Goal: Obtain resource: Obtain resource

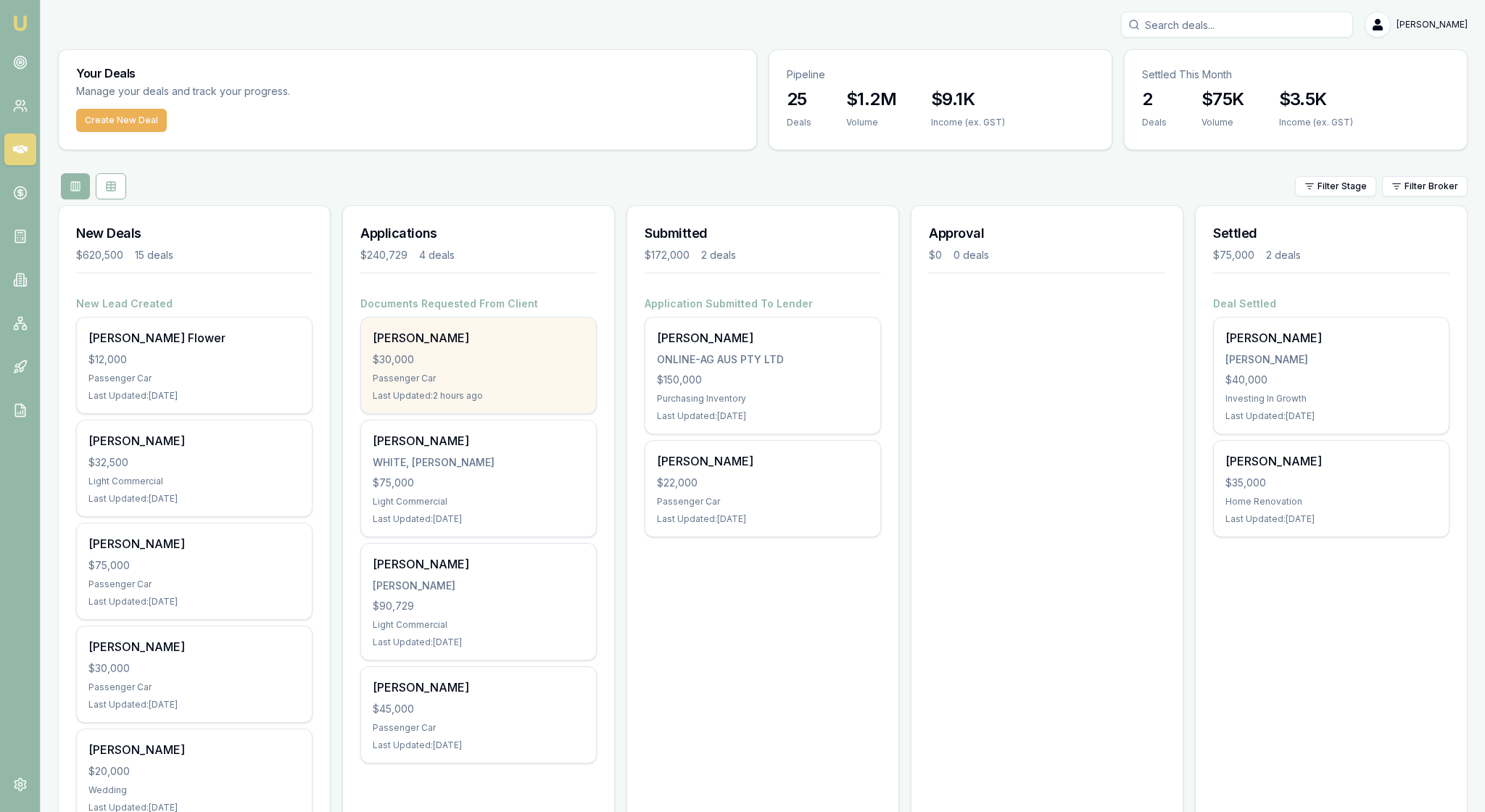
click at [490, 367] on div "$30,000" at bounding box center [479, 359] width 212 height 15
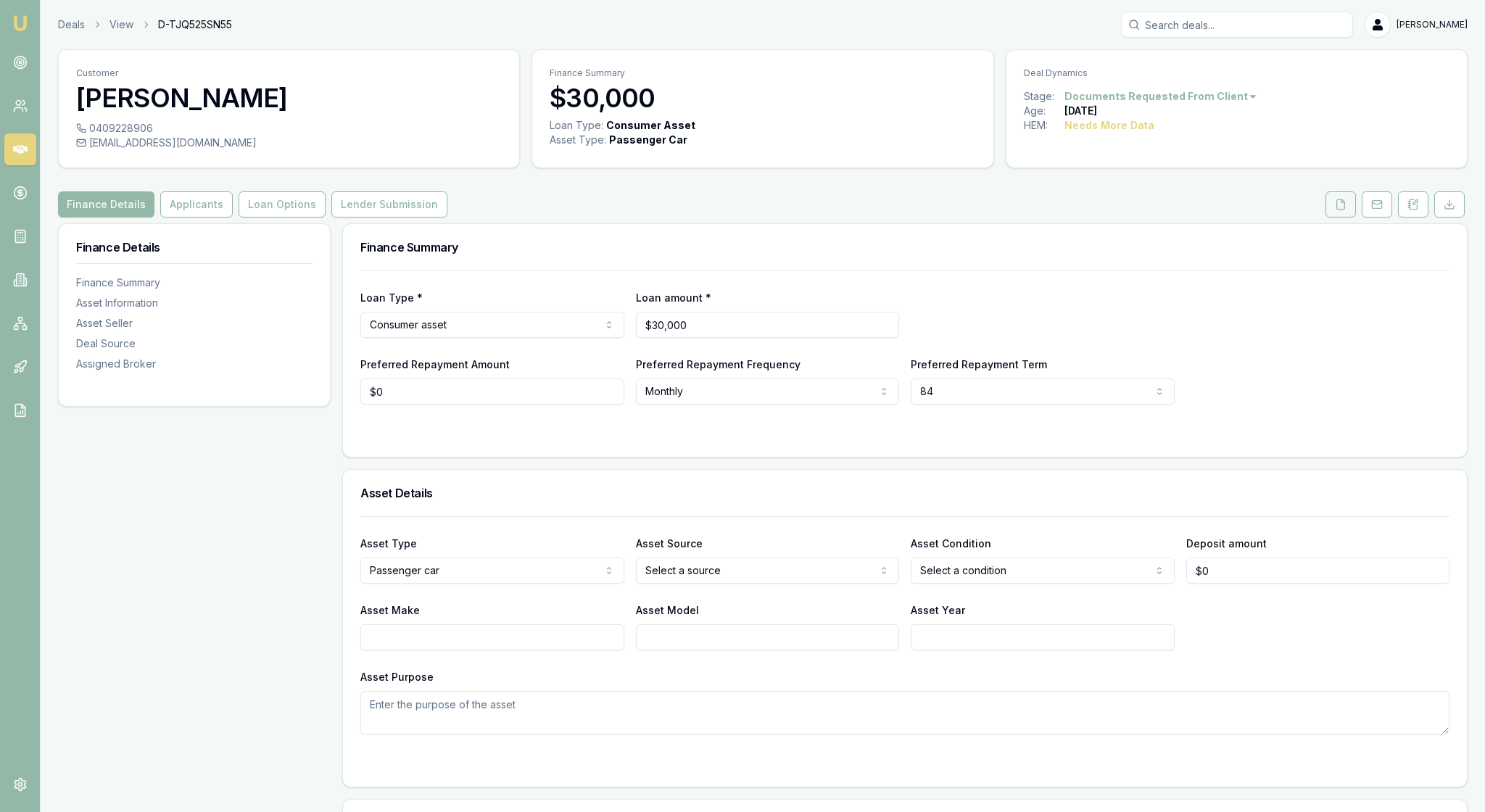
click at [1336, 210] on icon at bounding box center [1342, 205] width 12 height 12
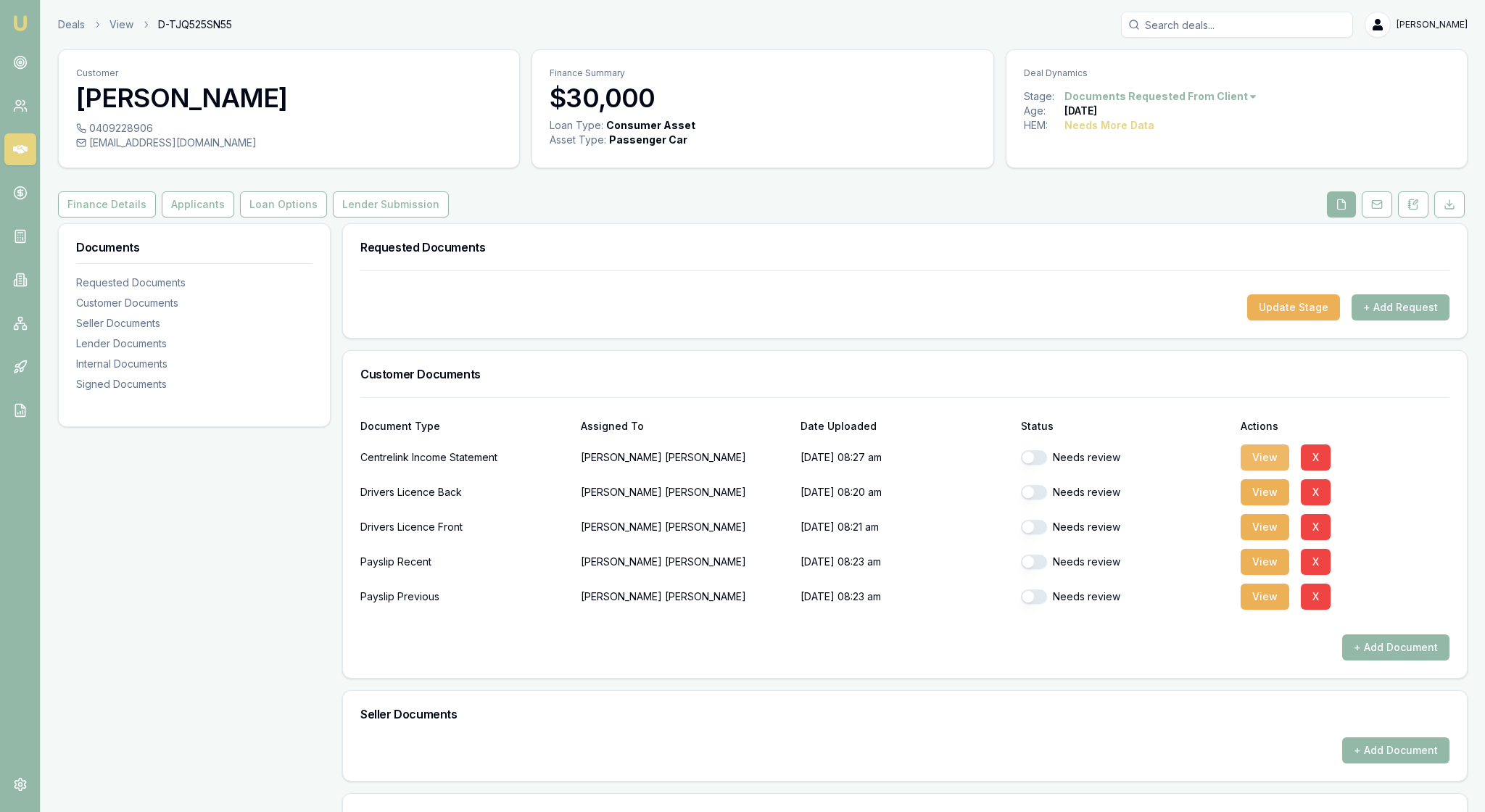
click at [1277, 470] on button "View" at bounding box center [1265, 458] width 49 height 26
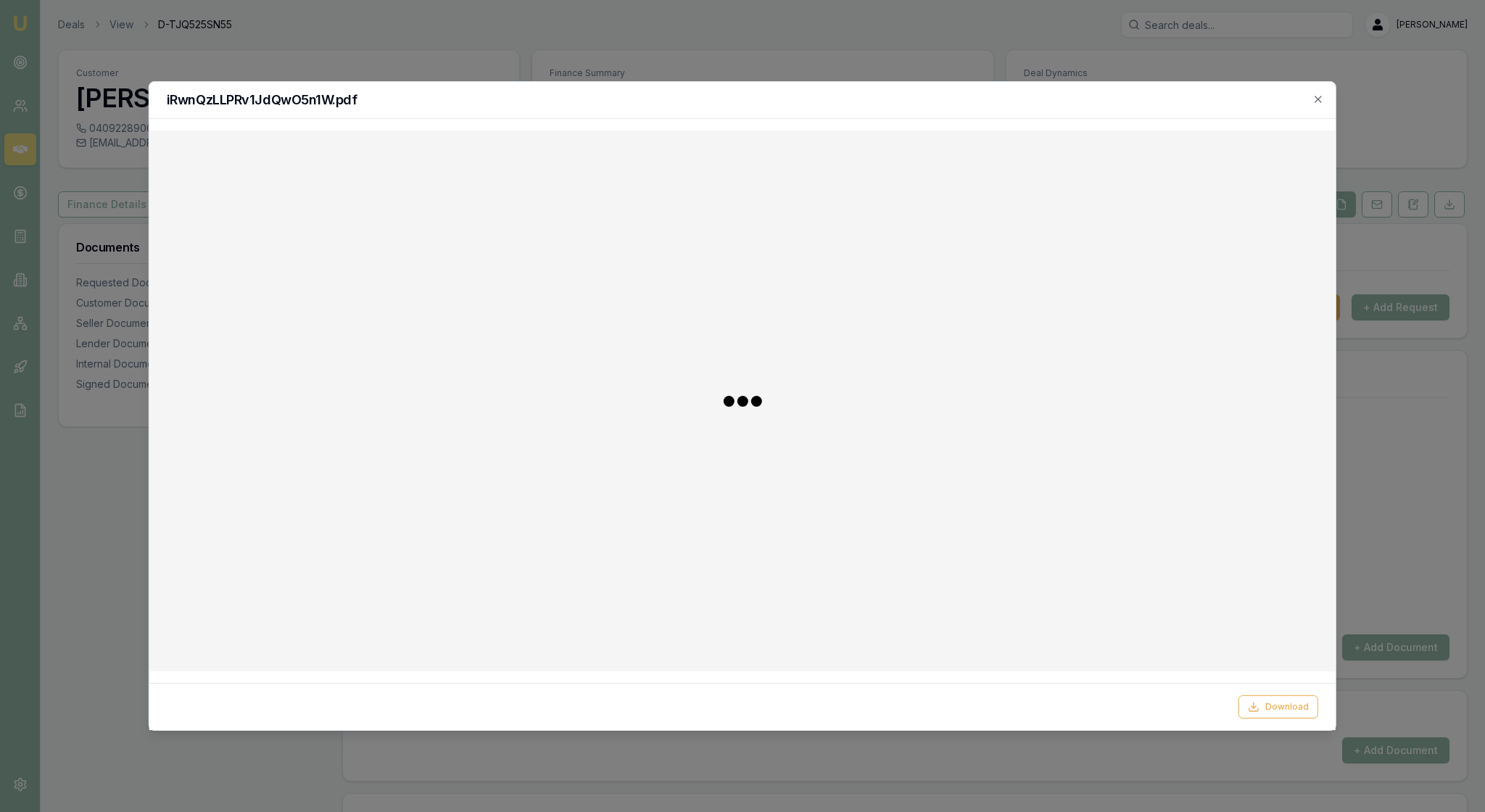
click at [1179, 505] on div at bounding box center [743, 400] width 1163 height 517
click at [1281, 699] on button "Download" at bounding box center [1278, 706] width 79 height 23
click at [1317, 100] on icon "button" at bounding box center [1318, 100] width 12 height 12
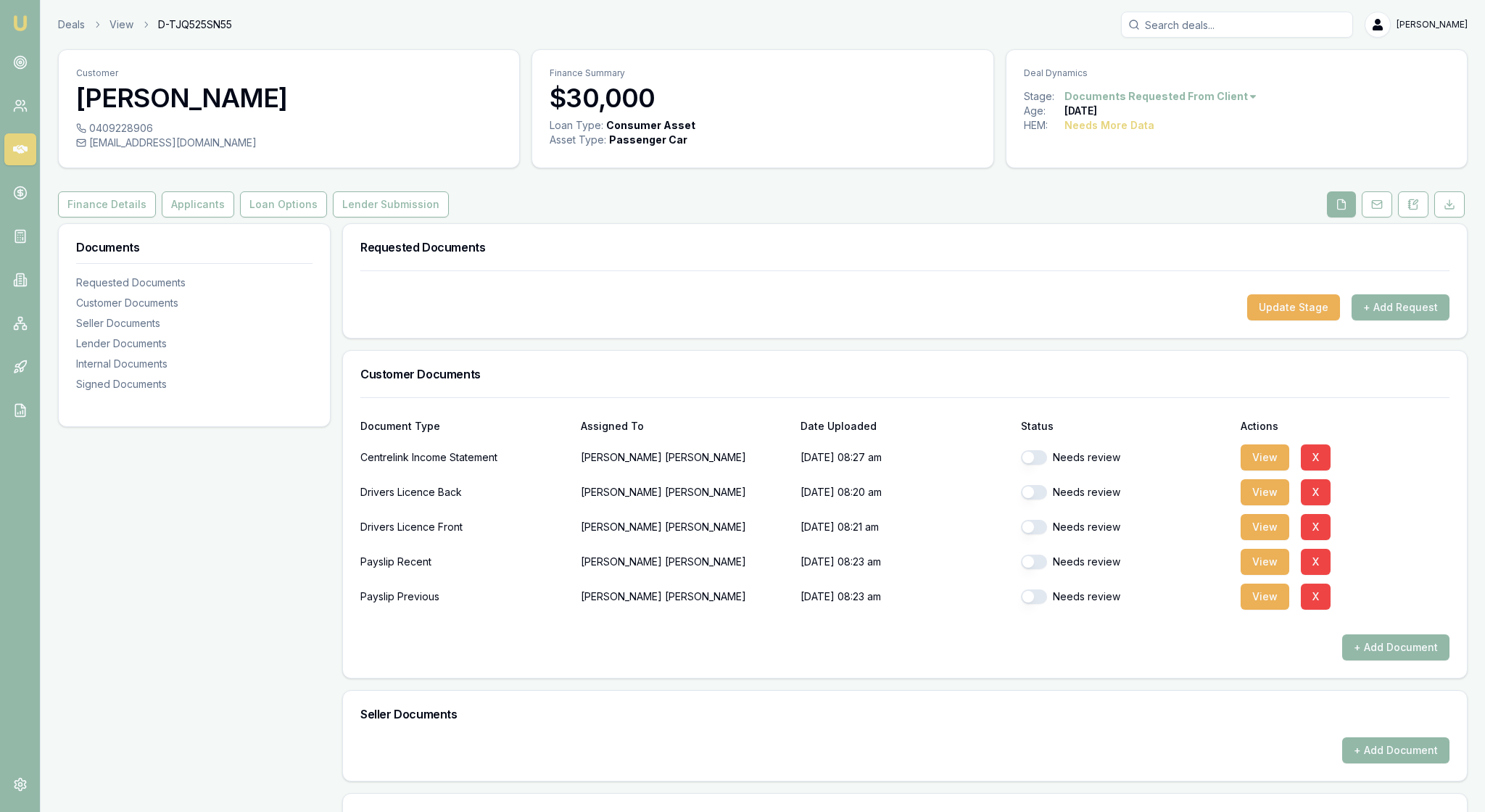
click at [1034, 464] on button "button" at bounding box center [1034, 457] width 26 height 15
checkbox input "true"
click at [1272, 505] on button "View" at bounding box center [1265, 492] width 49 height 26
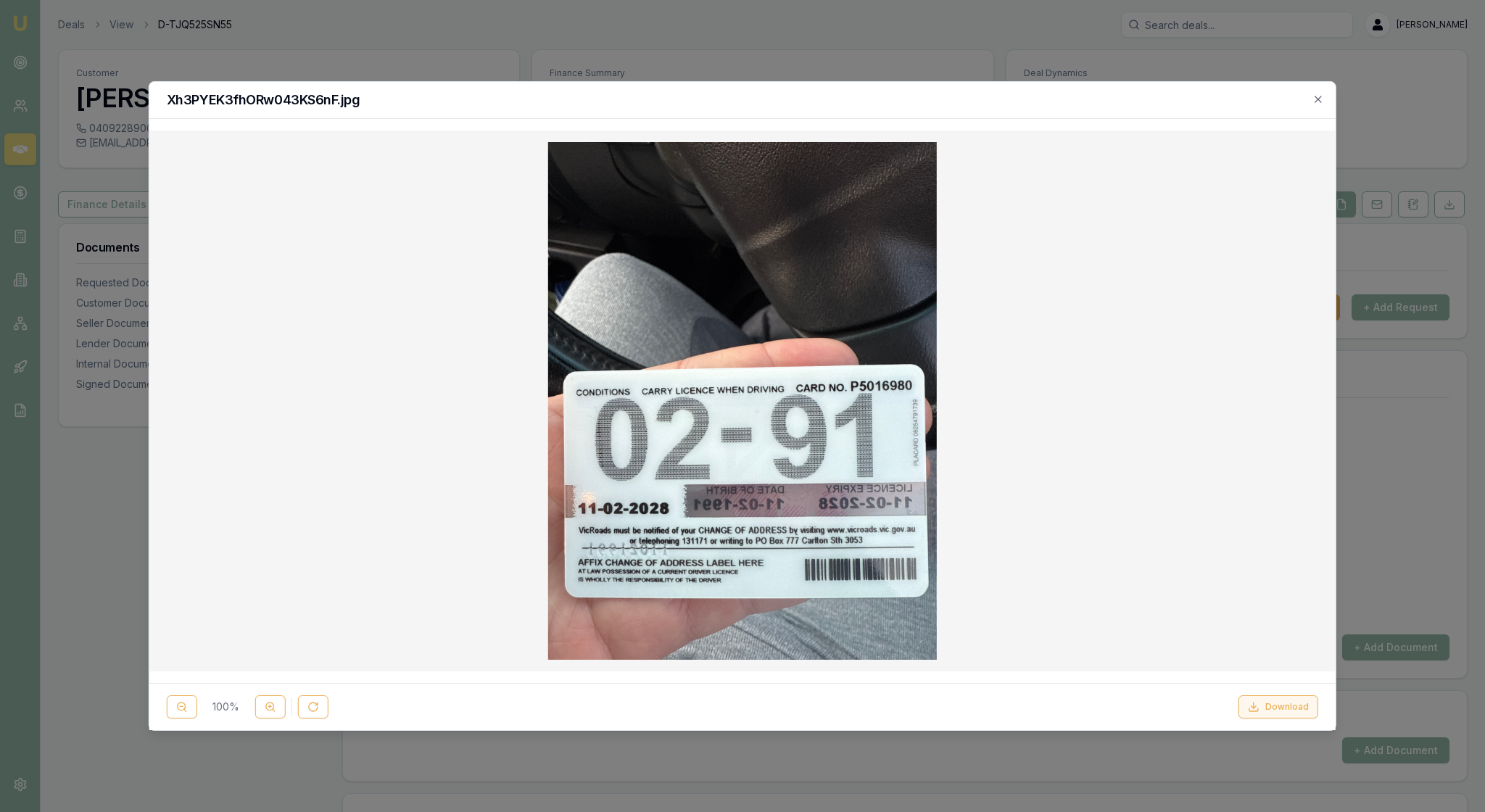
click at [1279, 704] on button "Download" at bounding box center [1278, 706] width 79 height 23
click at [1316, 100] on icon "button" at bounding box center [1318, 100] width 12 height 12
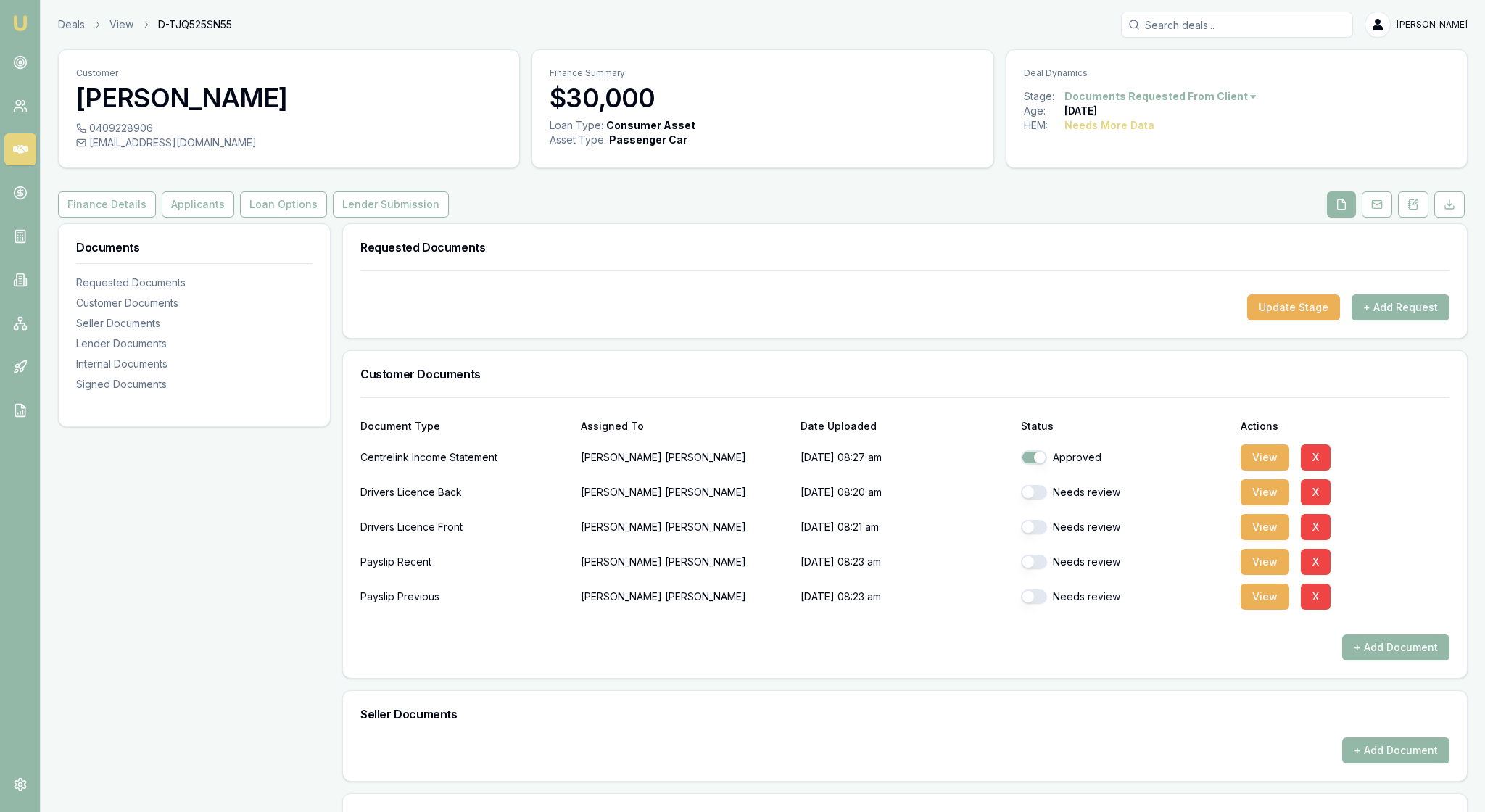
click at [1038, 499] on button "button" at bounding box center [1034, 492] width 26 height 15
click at [1271, 540] on button "View" at bounding box center [1265, 527] width 49 height 26
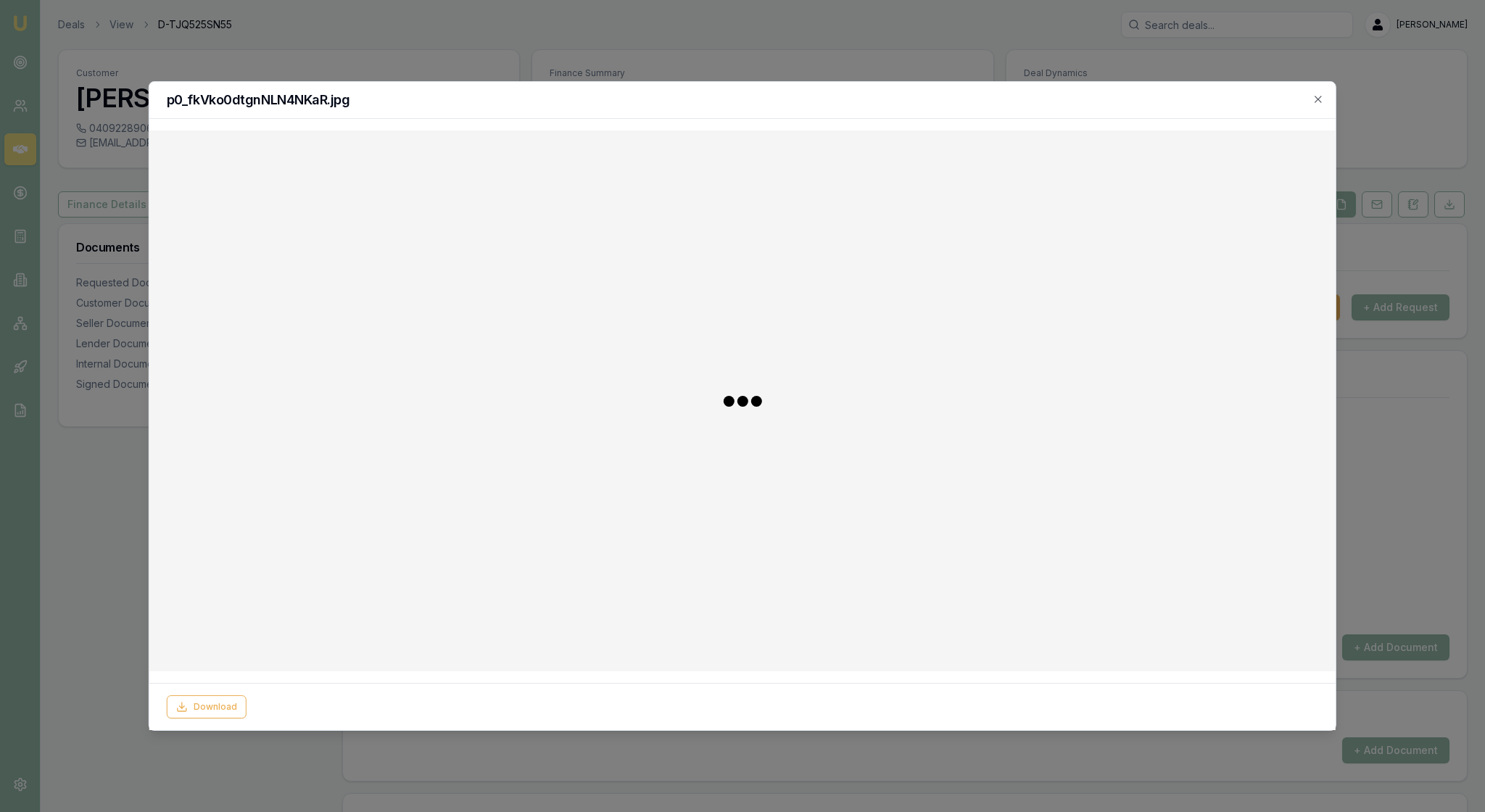
checkbox input "false"
checkbox input "true"
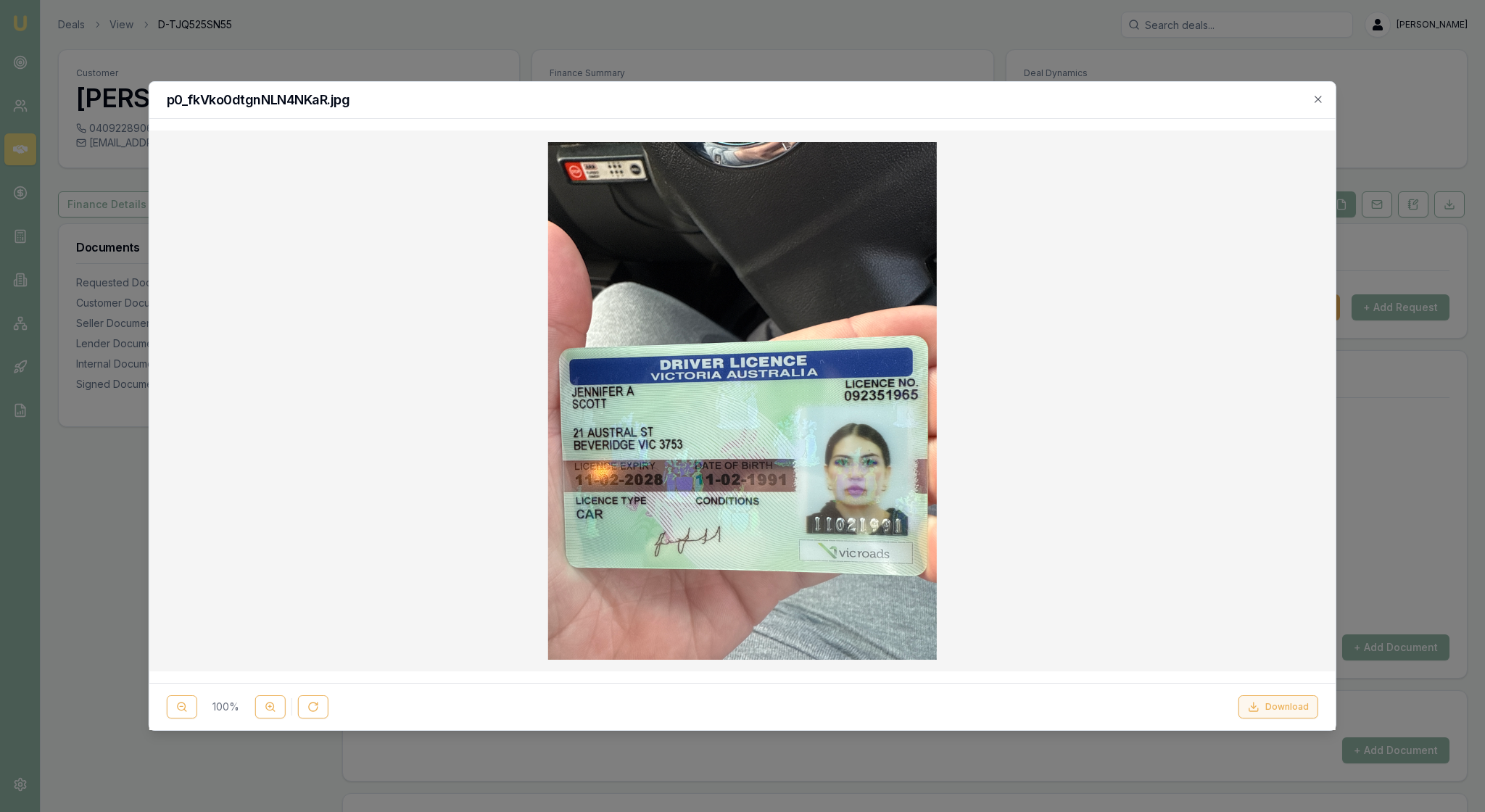
click at [1258, 699] on button "Download" at bounding box center [1278, 706] width 79 height 23
click at [1096, 525] on div at bounding box center [743, 400] width 1163 height 517
click at [924, 552] on img at bounding box center [742, 400] width 389 height 517
click at [857, 471] on img at bounding box center [742, 400] width 389 height 517
click at [608, 509] on img at bounding box center [742, 400] width 389 height 517
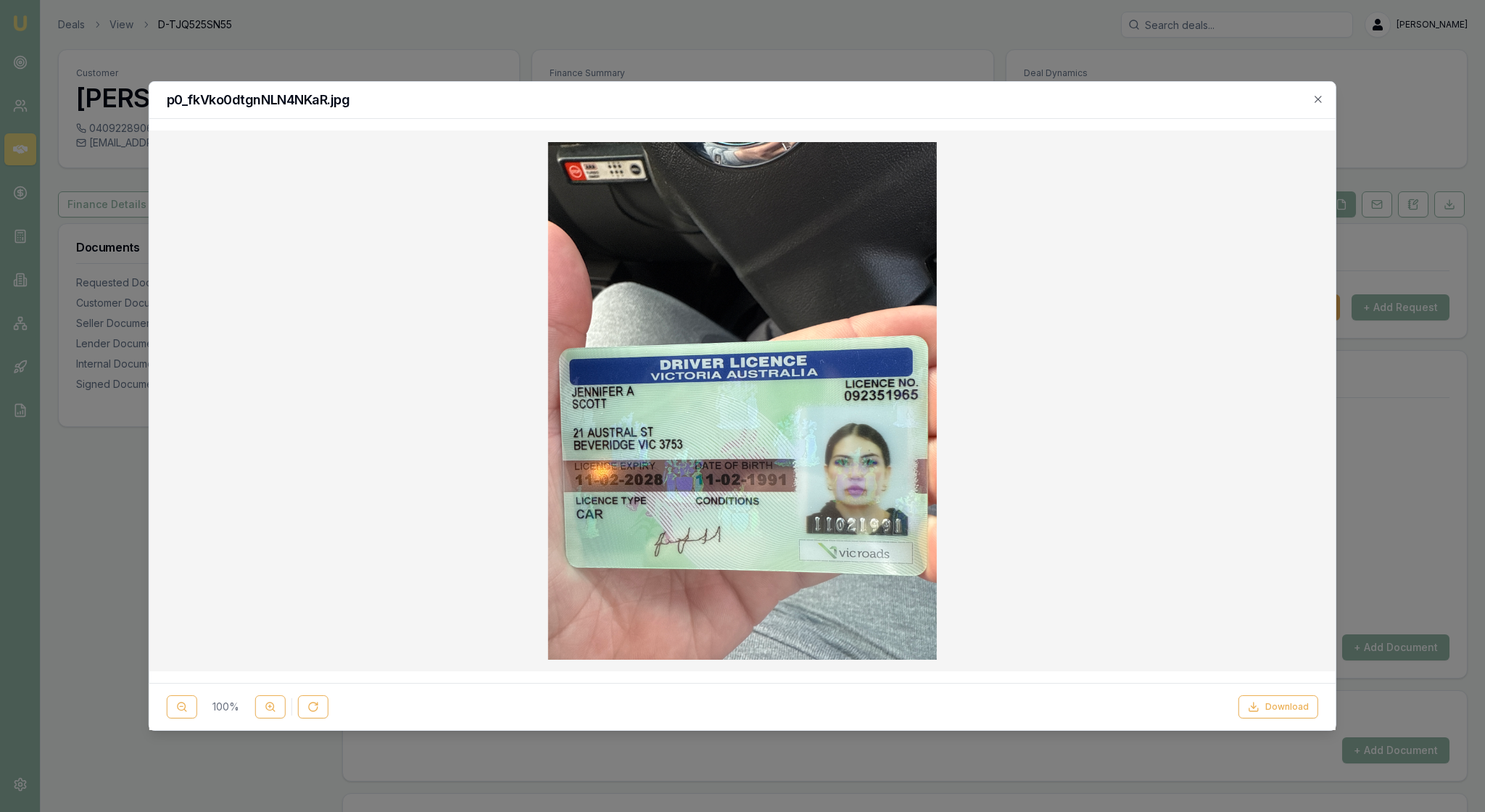
click at [608, 509] on img at bounding box center [742, 400] width 389 height 517
click at [1314, 97] on icon "button" at bounding box center [1318, 100] width 12 height 12
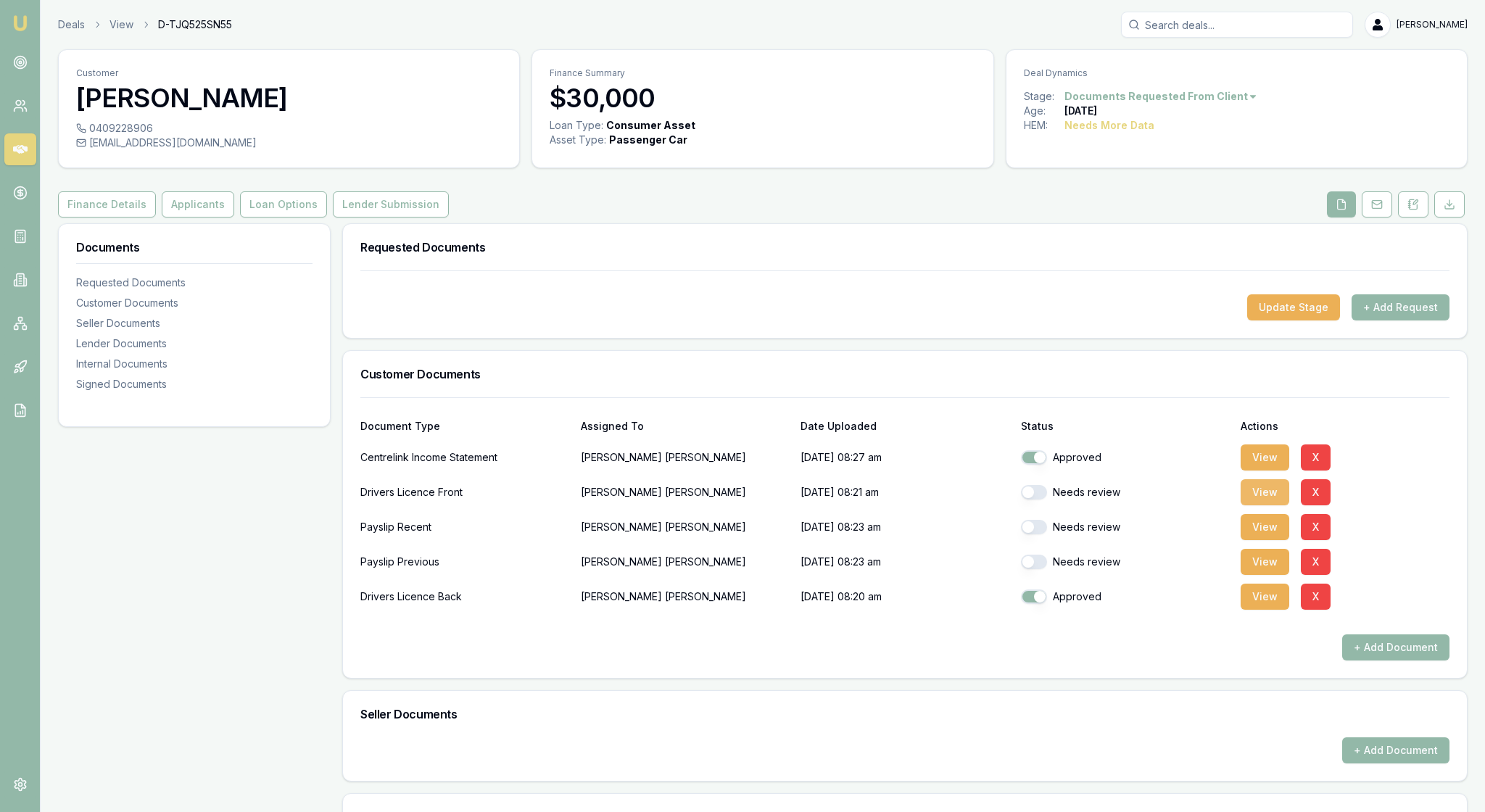
click at [1283, 505] on button "View" at bounding box center [1265, 492] width 49 height 26
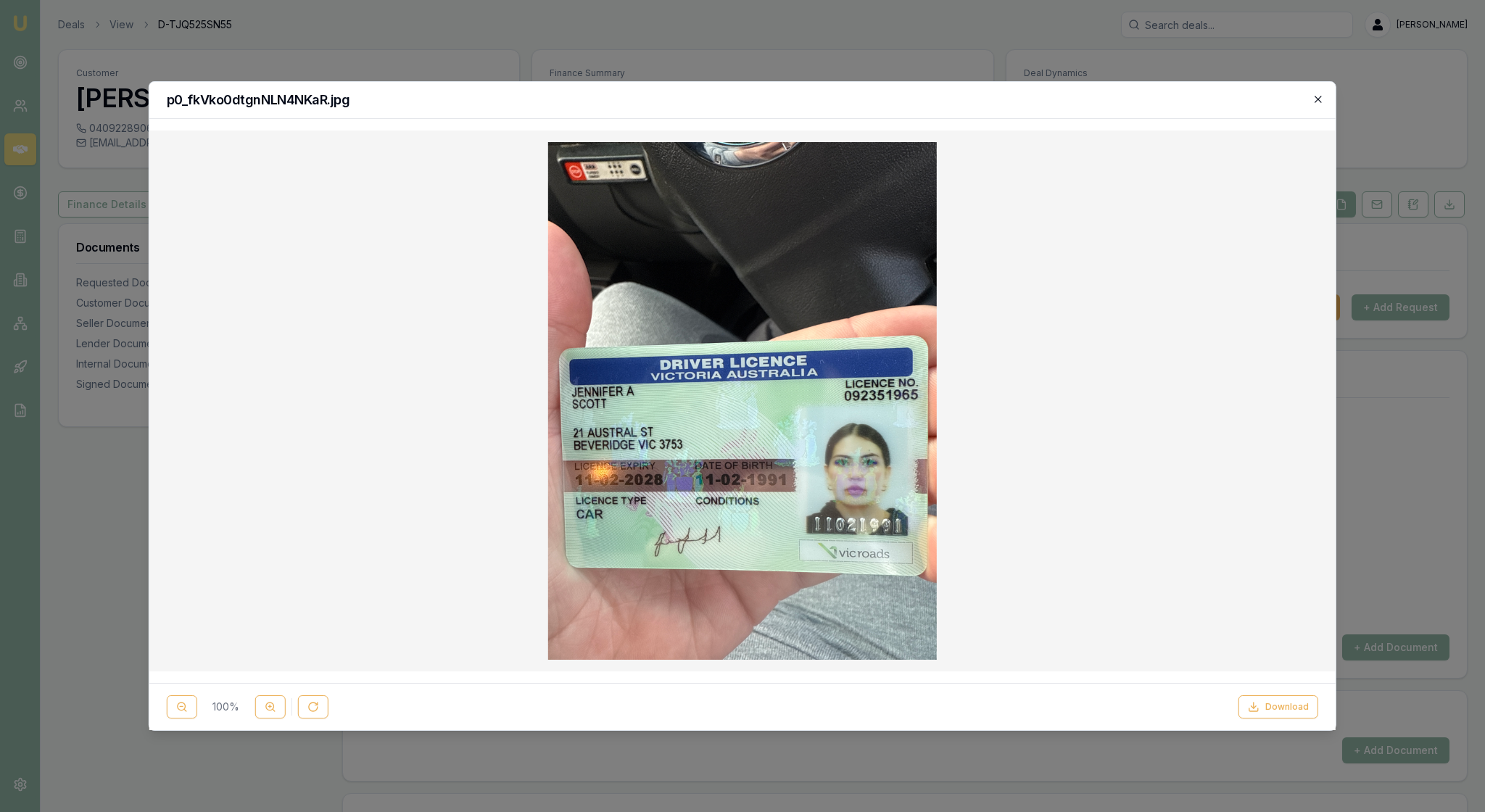
click at [1313, 99] on icon "button" at bounding box center [1318, 100] width 12 height 12
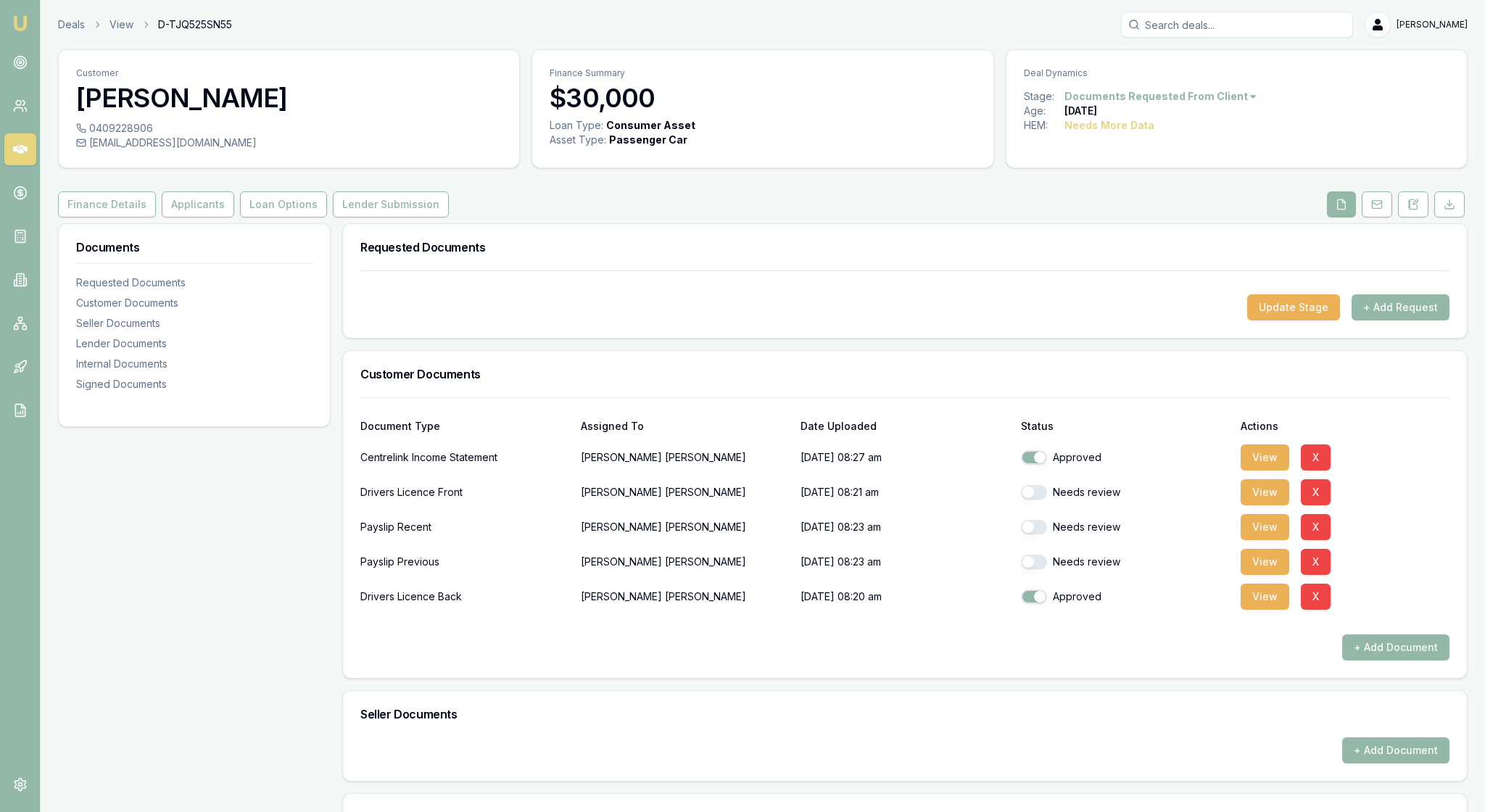
click at [1043, 499] on button "button" at bounding box center [1034, 492] width 26 height 15
click at [1272, 610] on button "View" at bounding box center [1265, 597] width 49 height 26
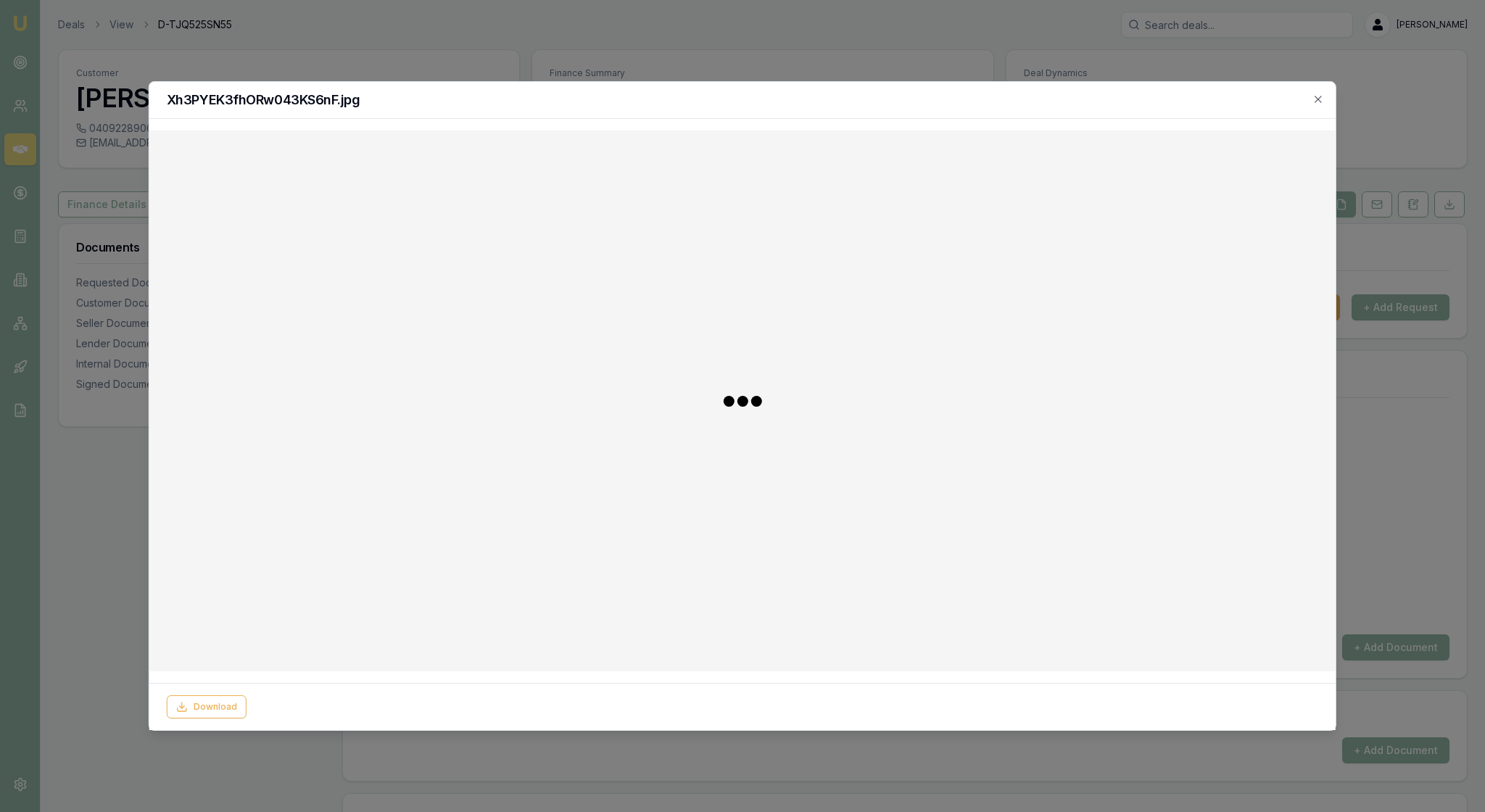
checkbox input "false"
checkbox input "true"
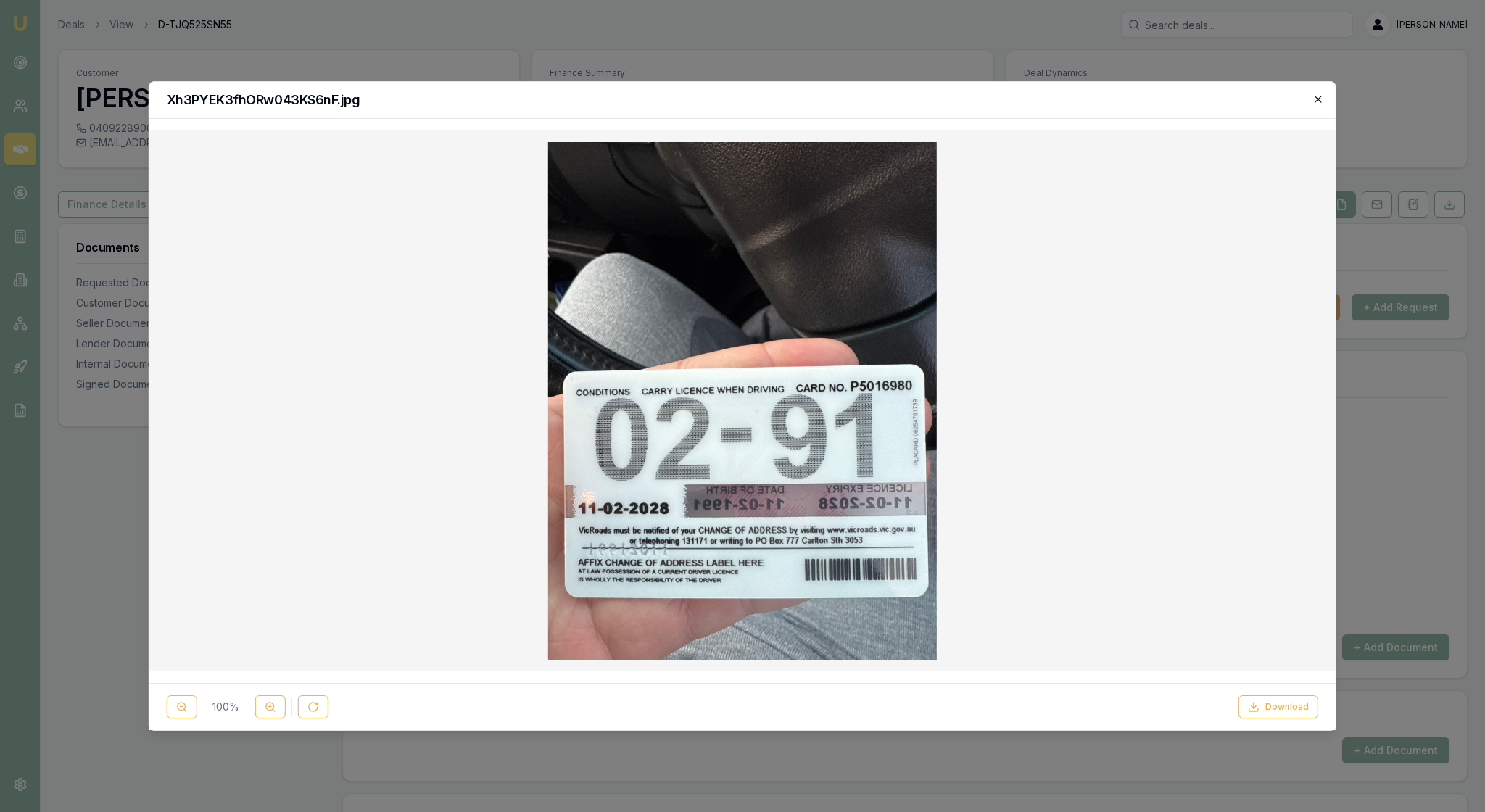
click at [1316, 102] on icon "button" at bounding box center [1318, 99] width 7 height 7
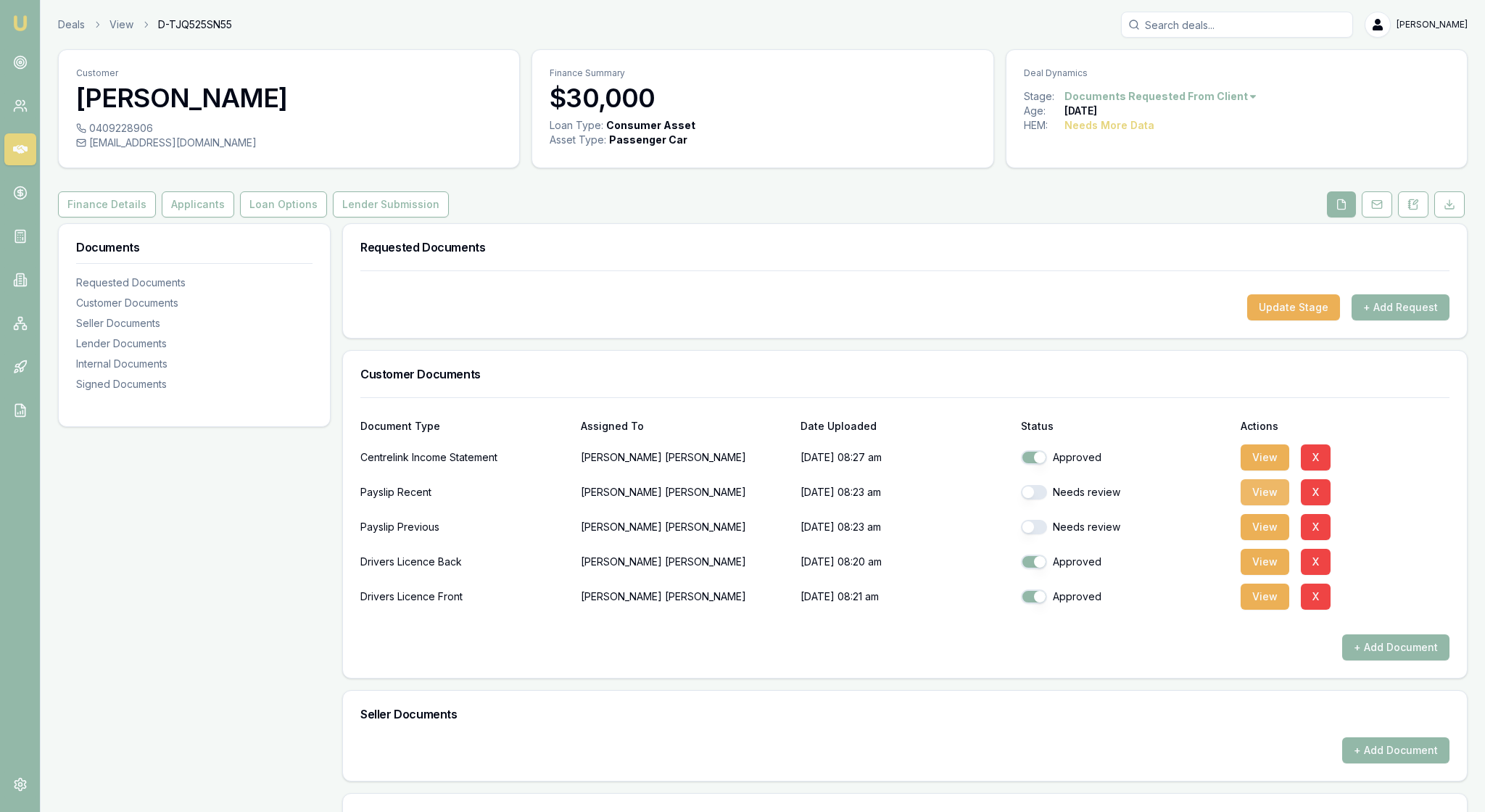
click at [1275, 505] on button "View" at bounding box center [1265, 492] width 49 height 26
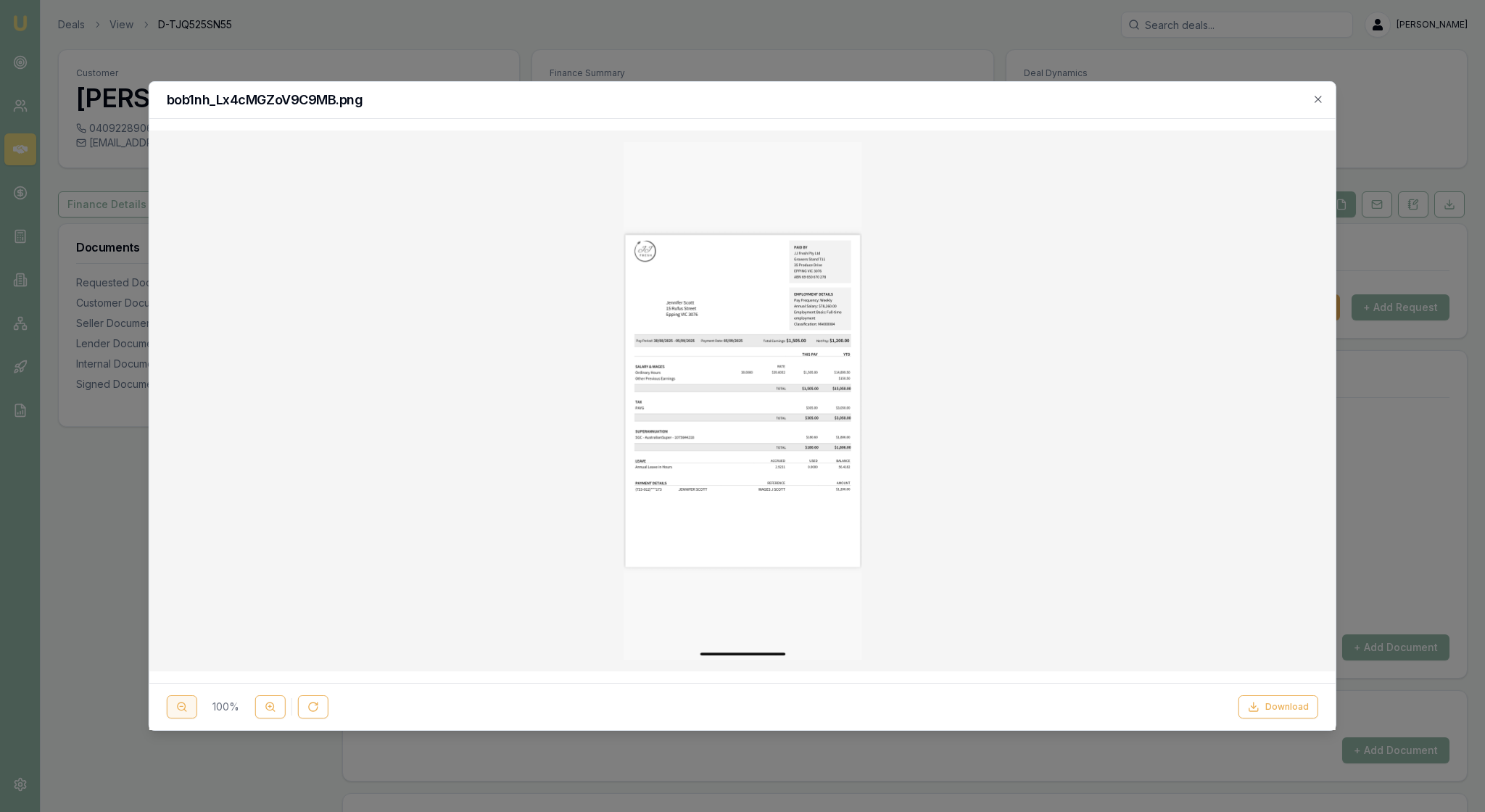
click at [188, 708] on icon at bounding box center [182, 707] width 12 height 12
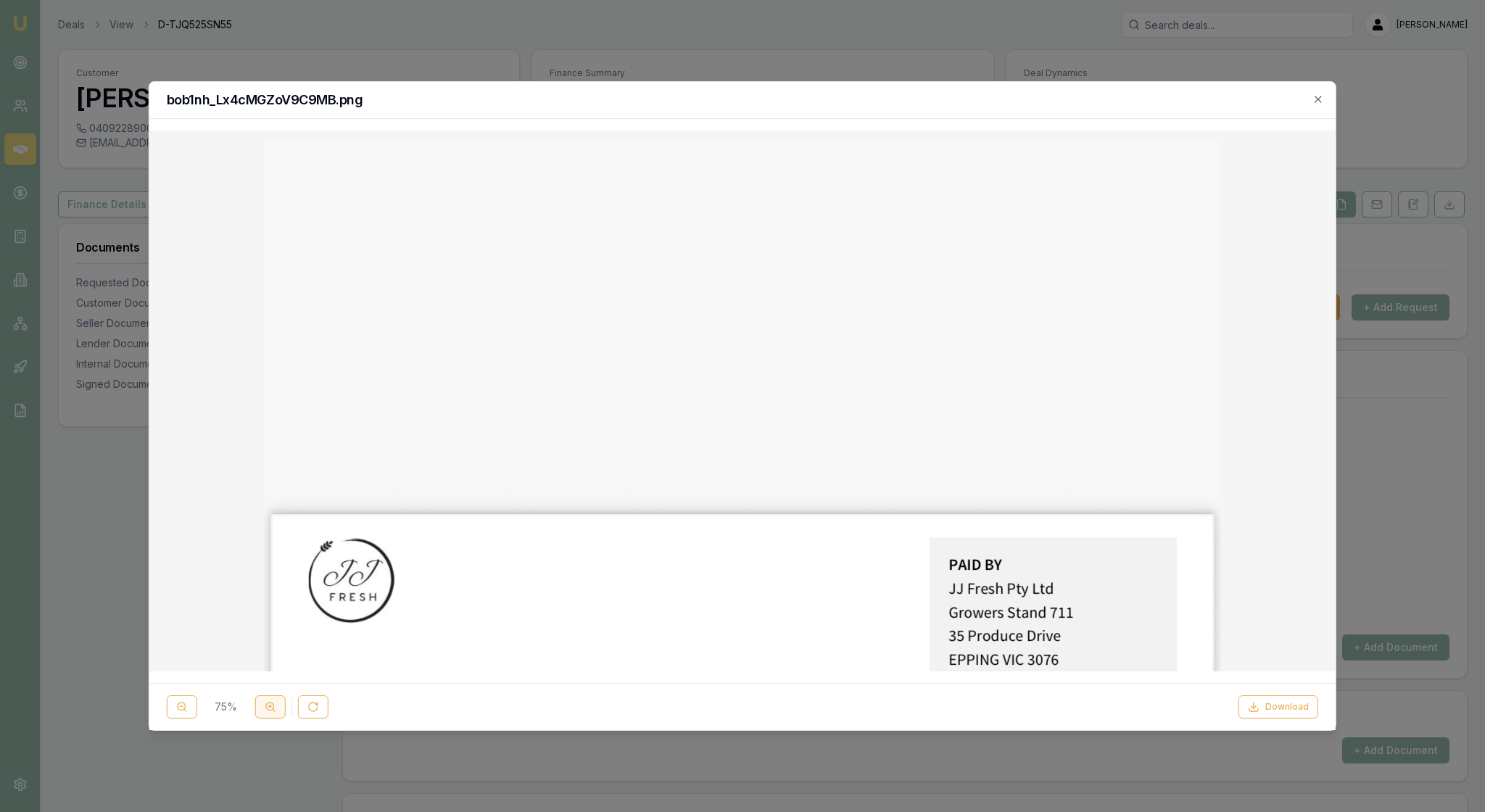
click at [277, 705] on icon at bounding box center [271, 707] width 12 height 12
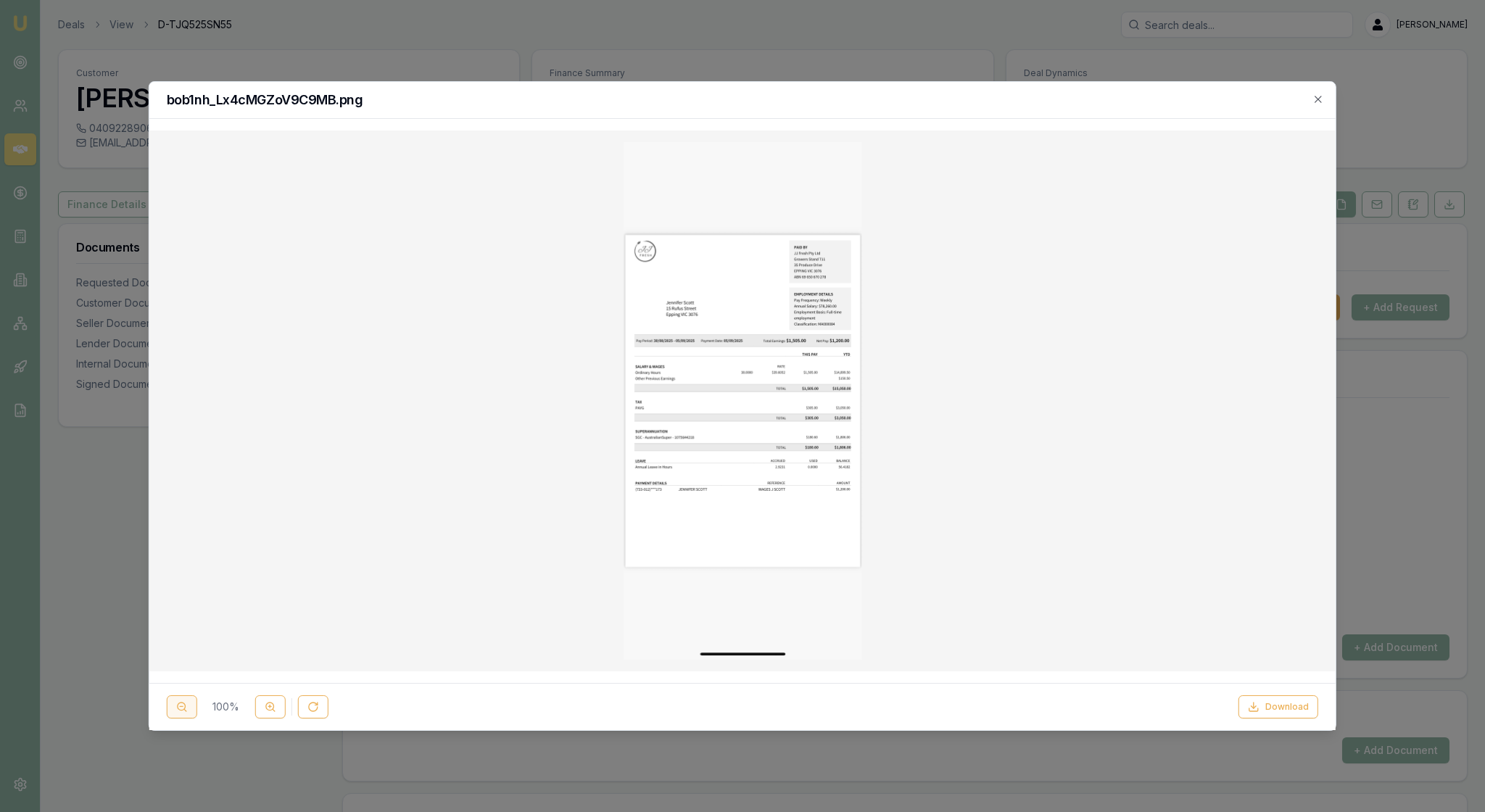
click at [188, 702] on icon at bounding box center [182, 707] width 12 height 12
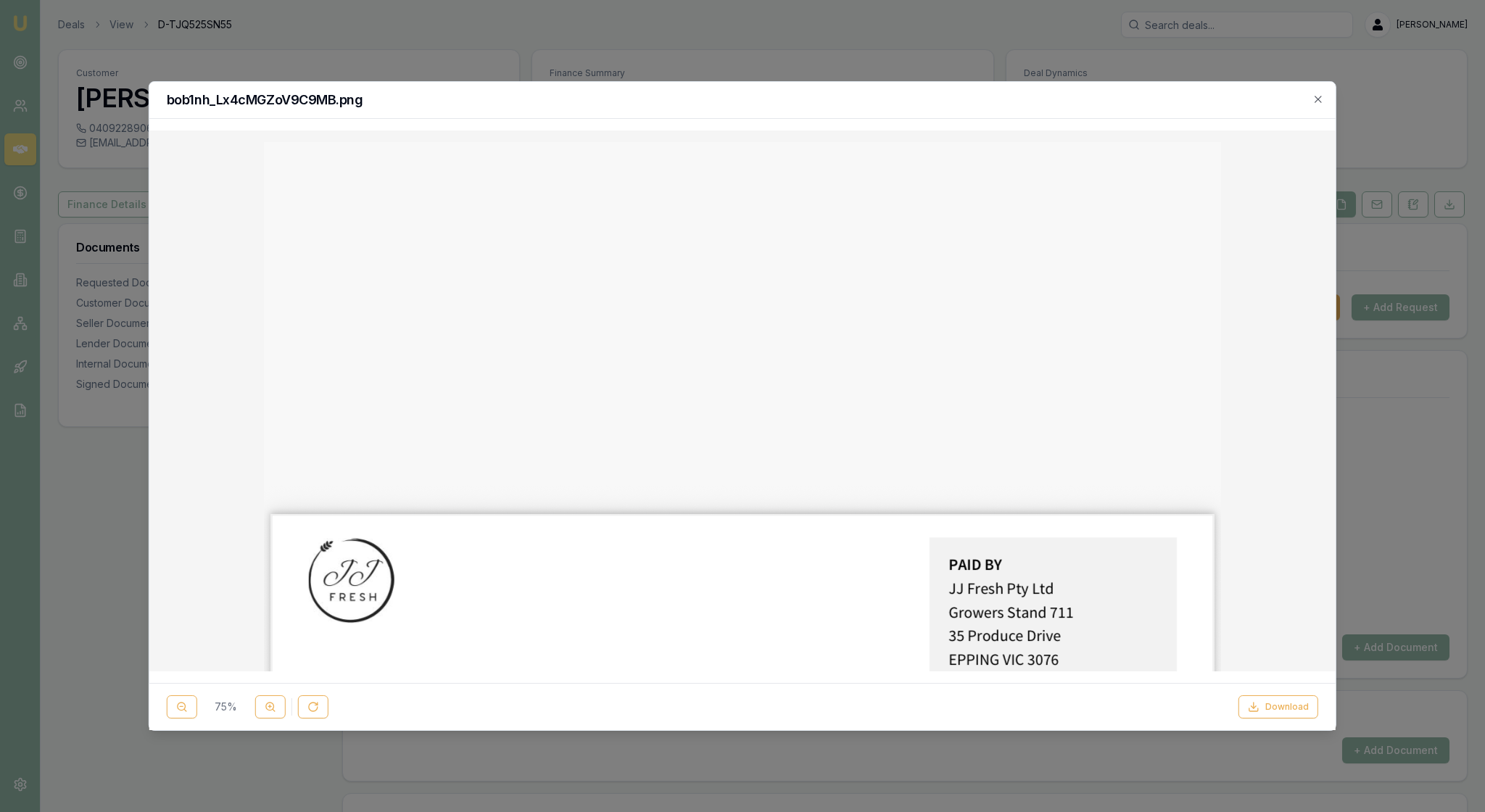
click at [277, 704] on icon at bounding box center [271, 707] width 12 height 12
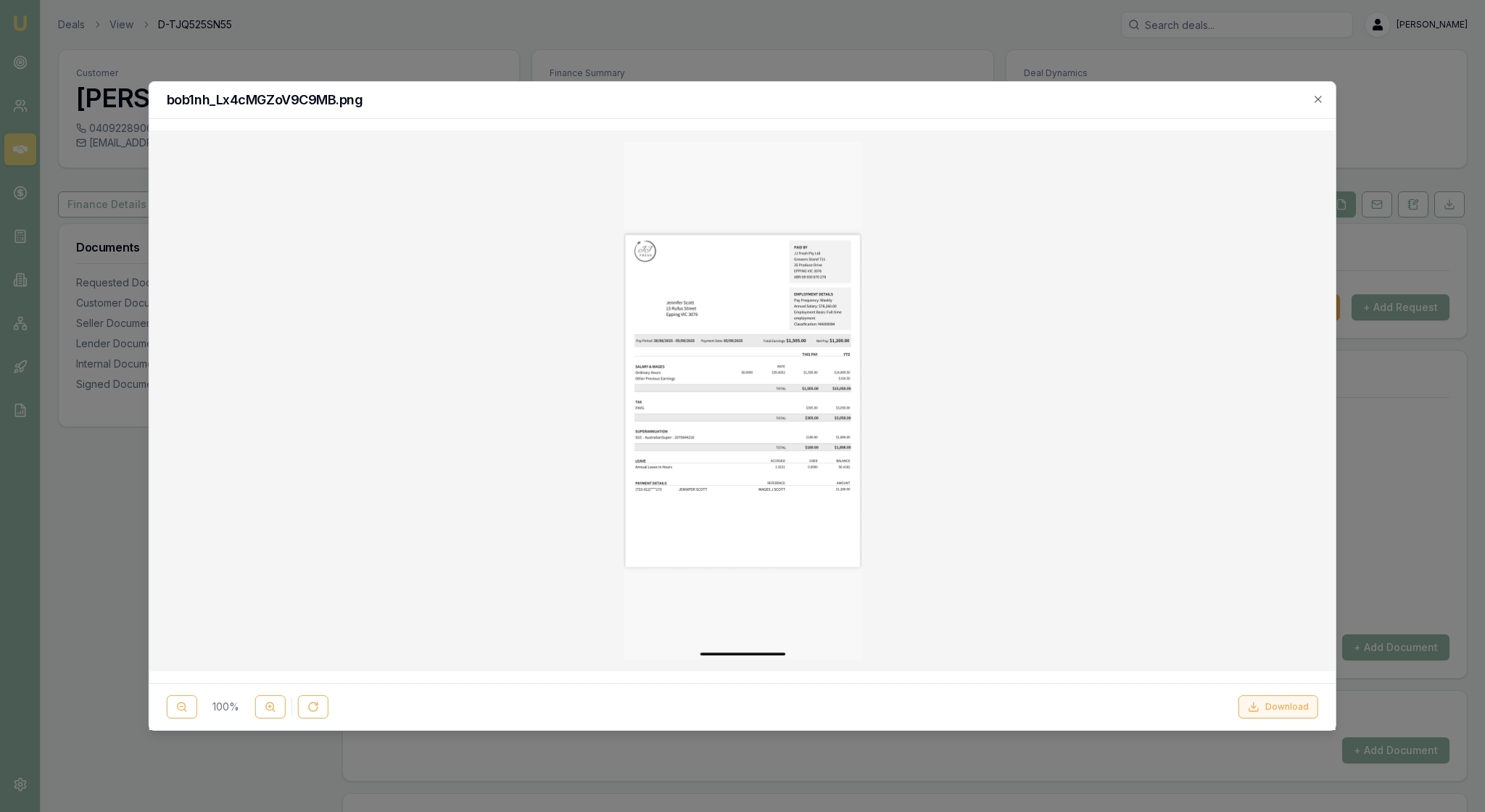
click at [1277, 705] on button "Download" at bounding box center [1278, 706] width 79 height 23
click at [1317, 97] on icon "button" at bounding box center [1318, 100] width 12 height 12
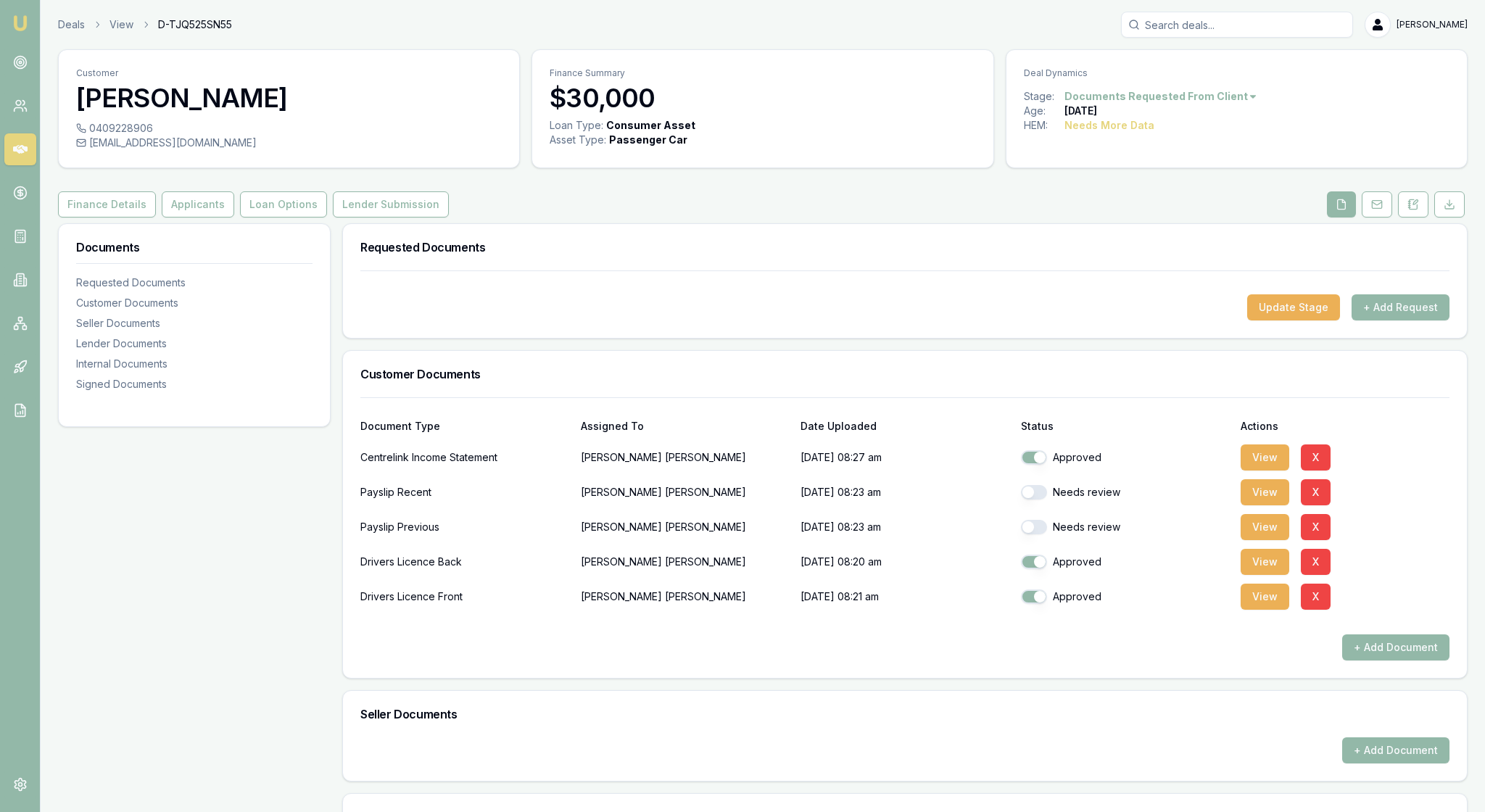
click at [1036, 499] on button "button" at bounding box center [1034, 492] width 26 height 15
click at [1265, 540] on button "View" at bounding box center [1265, 527] width 49 height 26
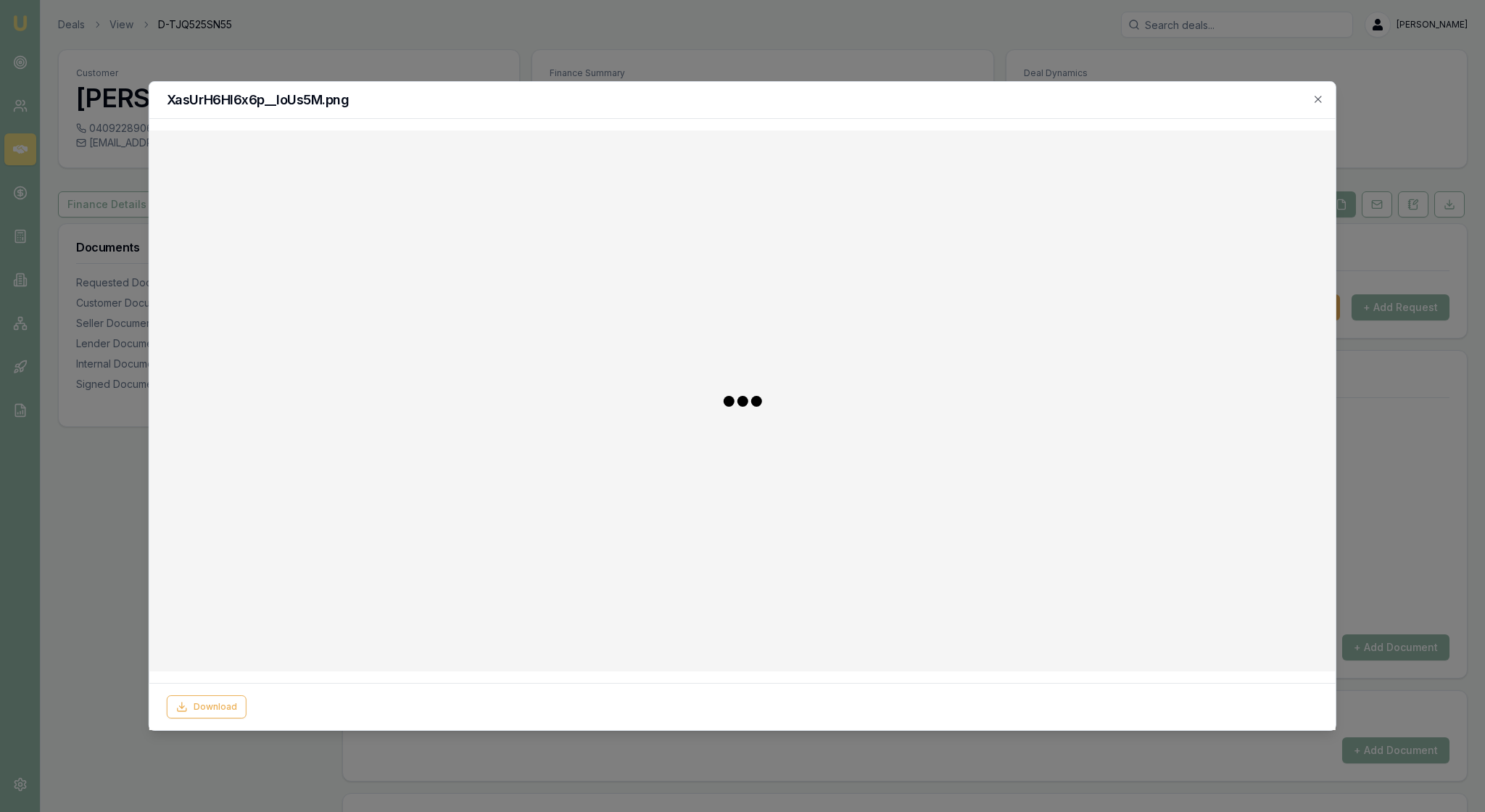
checkbox input "false"
checkbox input "true"
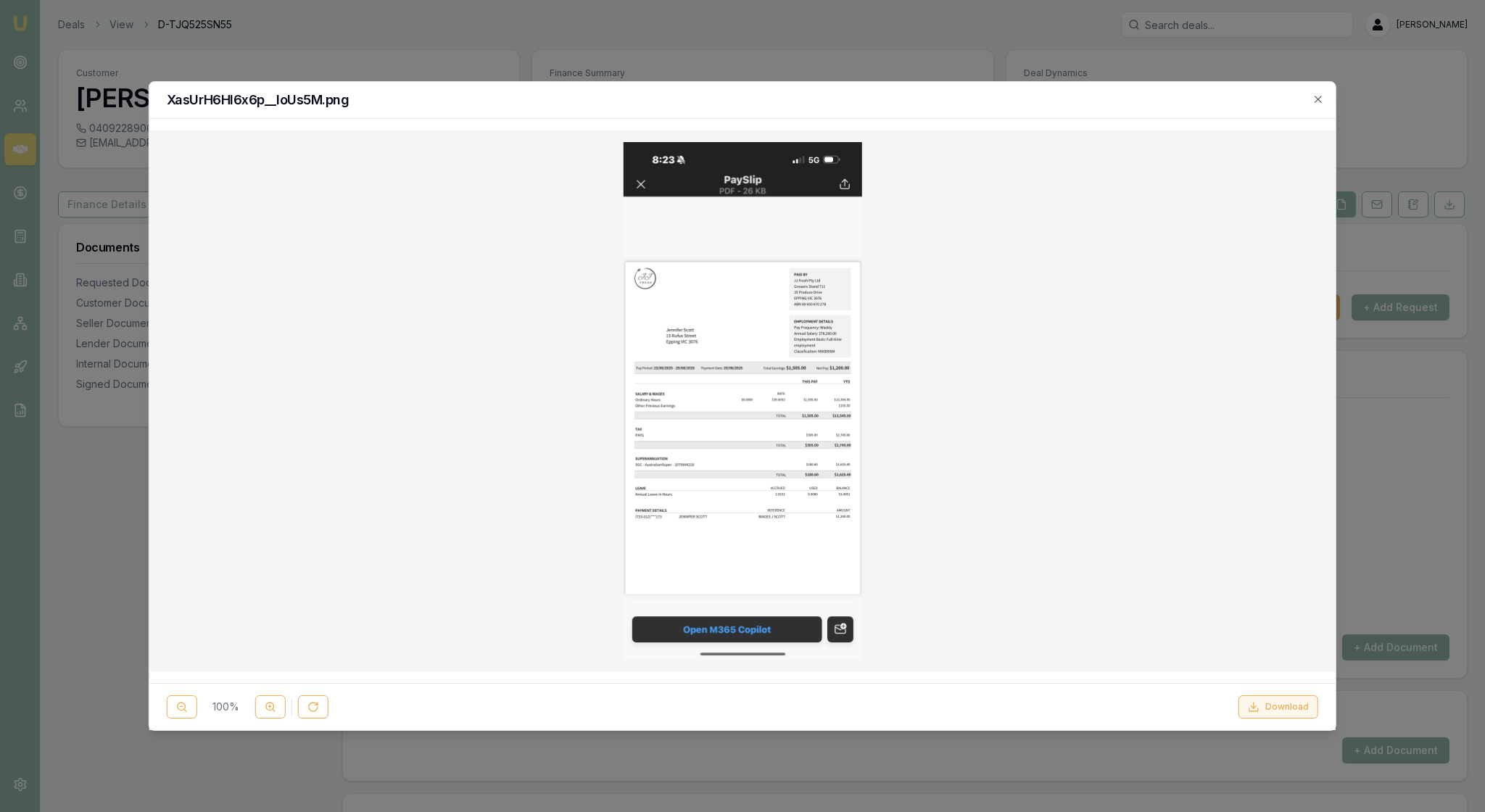
click at [1243, 696] on button "Download" at bounding box center [1278, 706] width 79 height 23
click at [1317, 104] on icon "button" at bounding box center [1318, 100] width 12 height 12
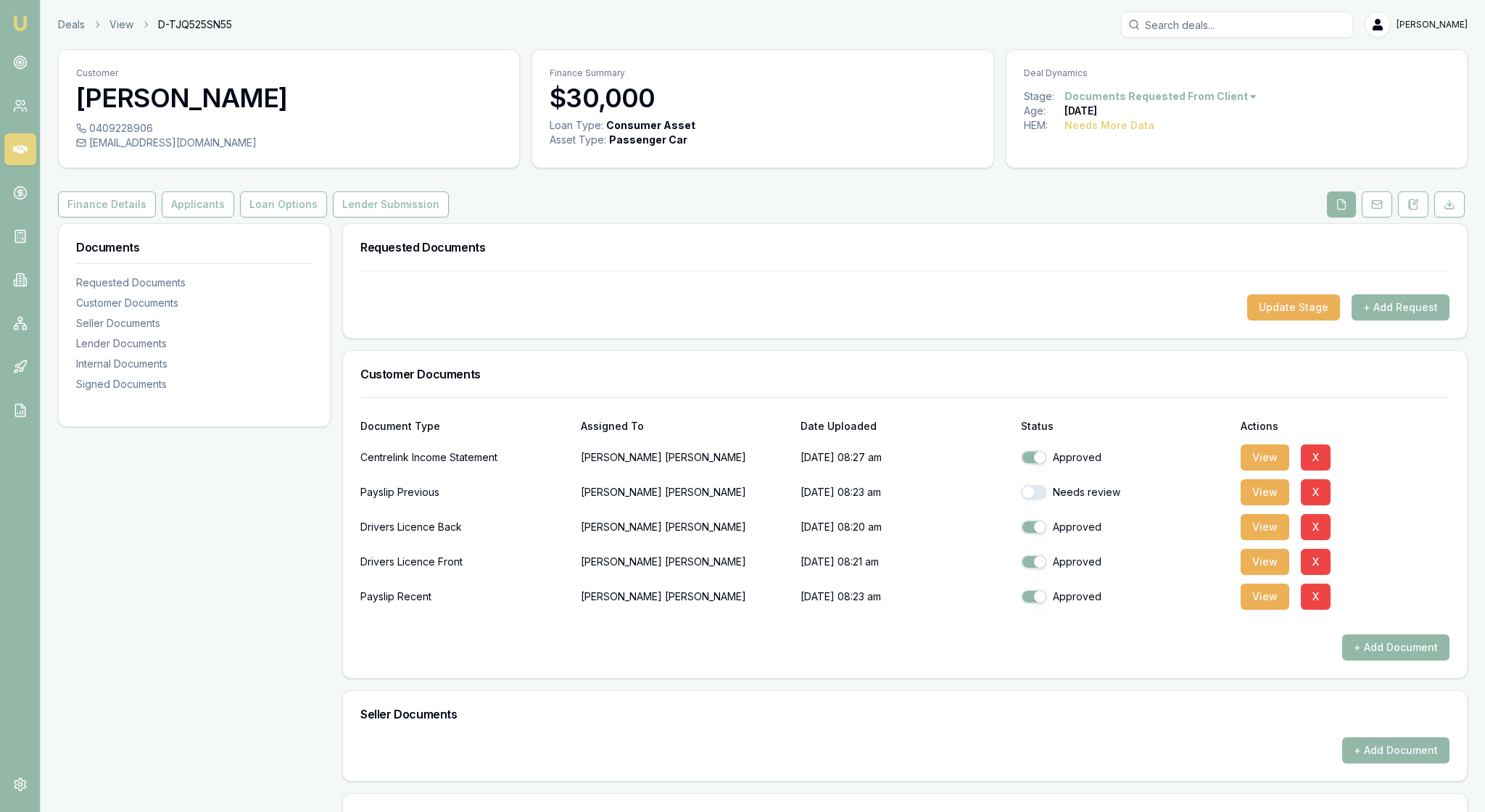
click at [1042, 499] on button "button" at bounding box center [1034, 492] width 26 height 15
checkbox input "true"
click at [1117, 661] on div "+ Add Document" at bounding box center [905, 647] width 1090 height 26
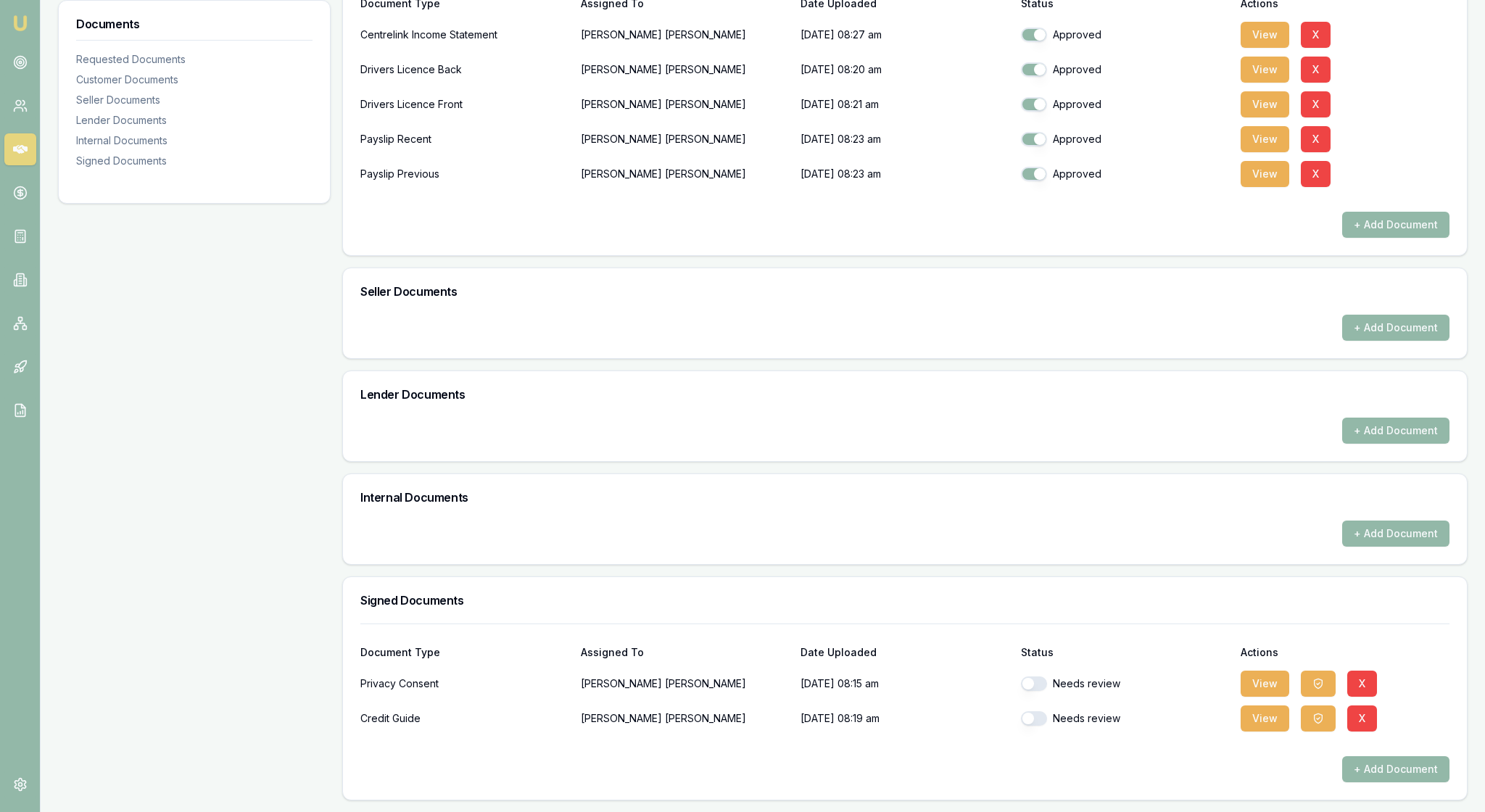
scroll to position [587, 0]
click at [1266, 671] on button "View" at bounding box center [1265, 684] width 49 height 26
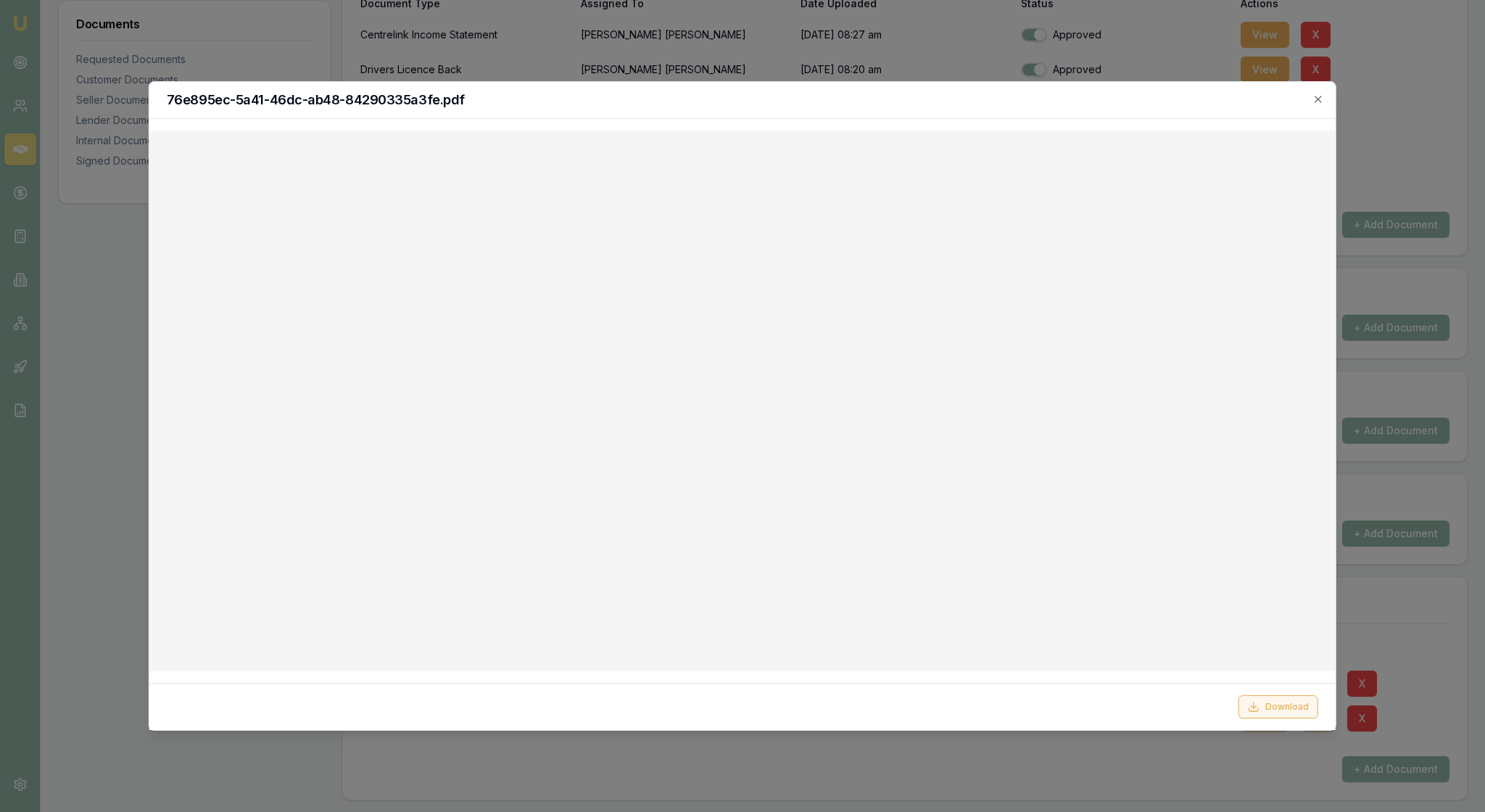
click at [1279, 698] on button "Download" at bounding box center [1278, 706] width 79 height 23
click at [1314, 99] on icon "button" at bounding box center [1318, 100] width 12 height 12
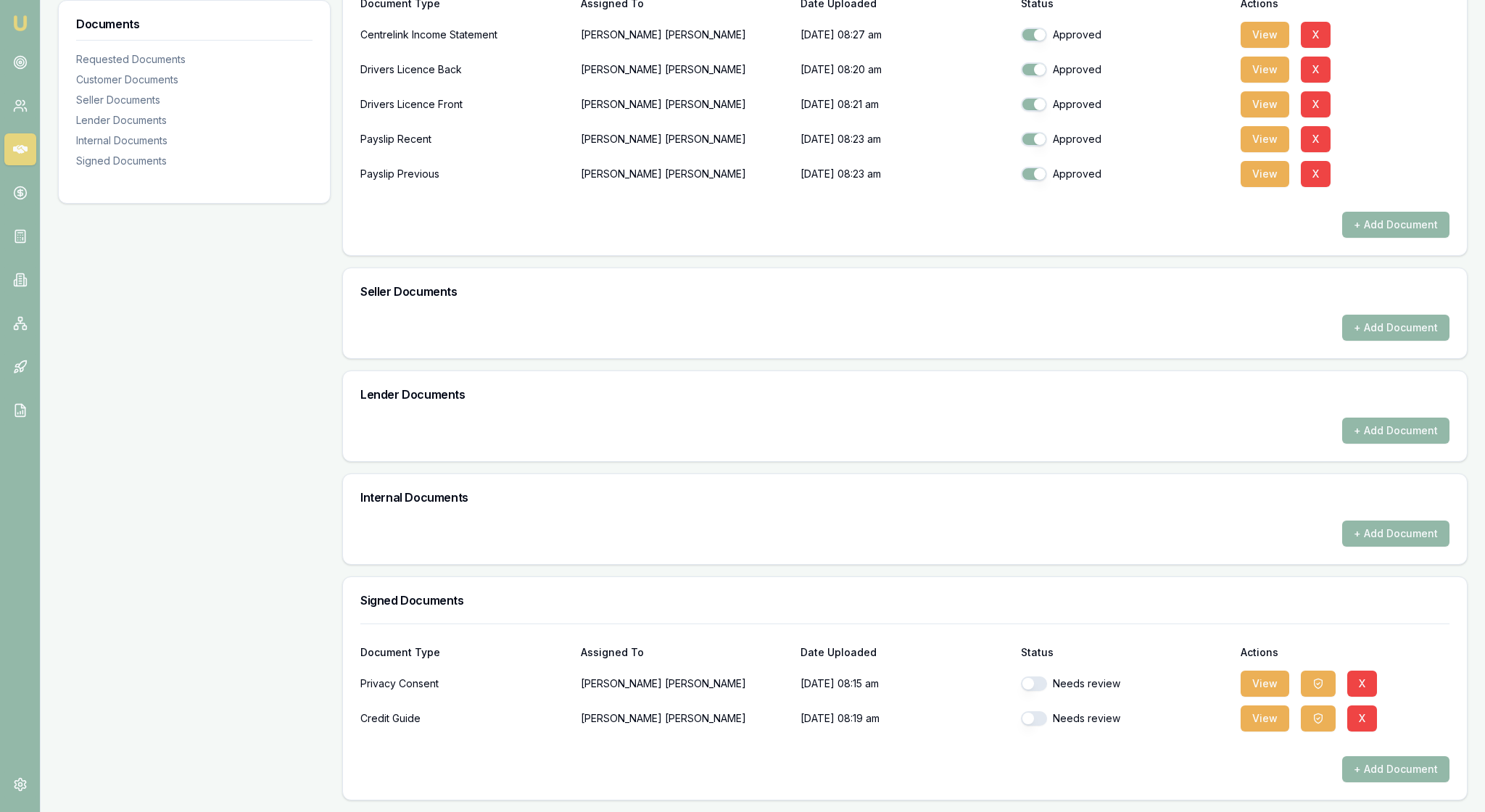
click at [1038, 676] on button "button" at bounding box center [1034, 683] width 26 height 15
checkbox input "false"
checkbox input "true"
click at [1269, 705] on button "View" at bounding box center [1265, 718] width 49 height 26
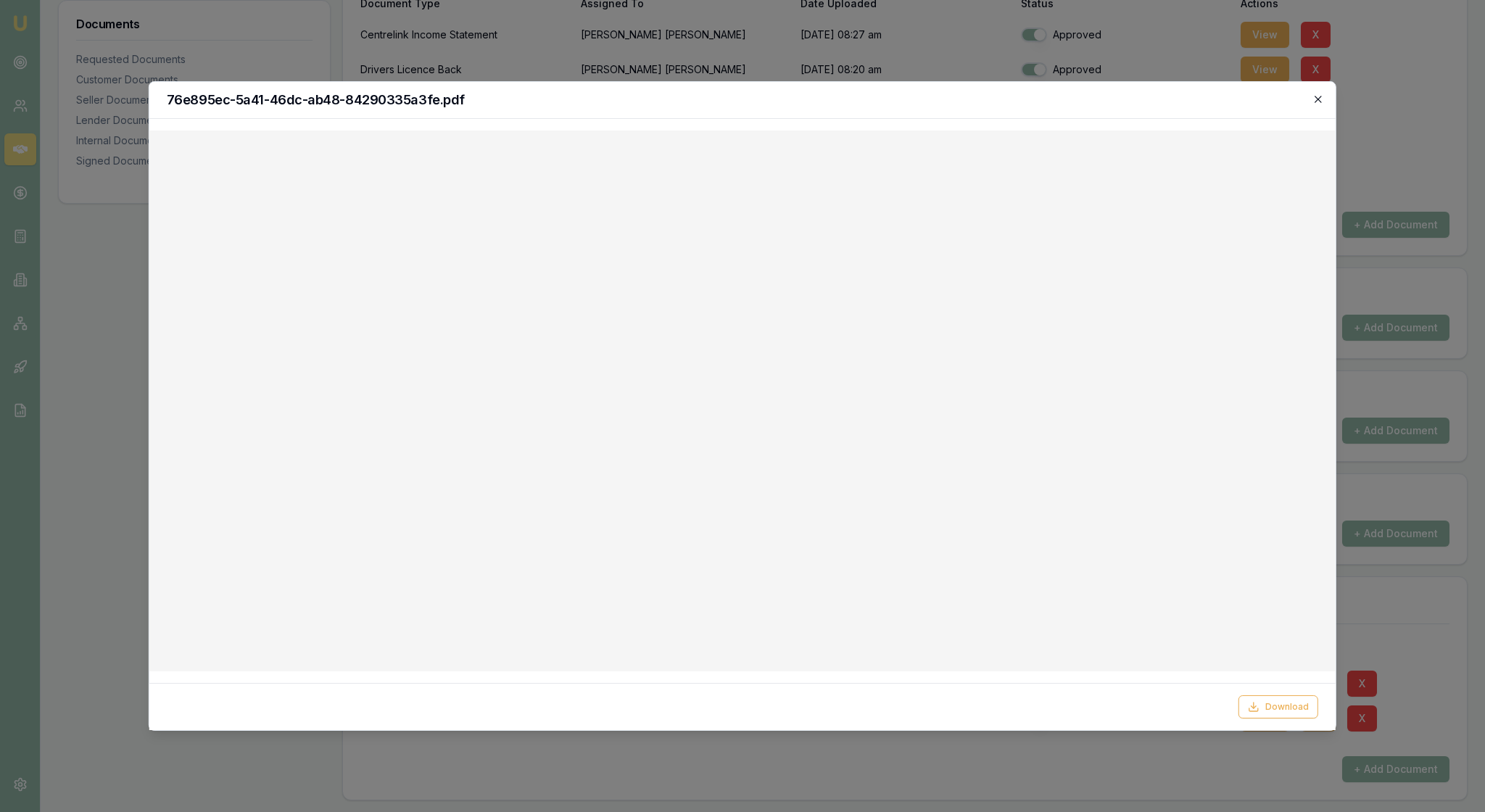
click at [1317, 99] on icon "button" at bounding box center [1318, 100] width 12 height 12
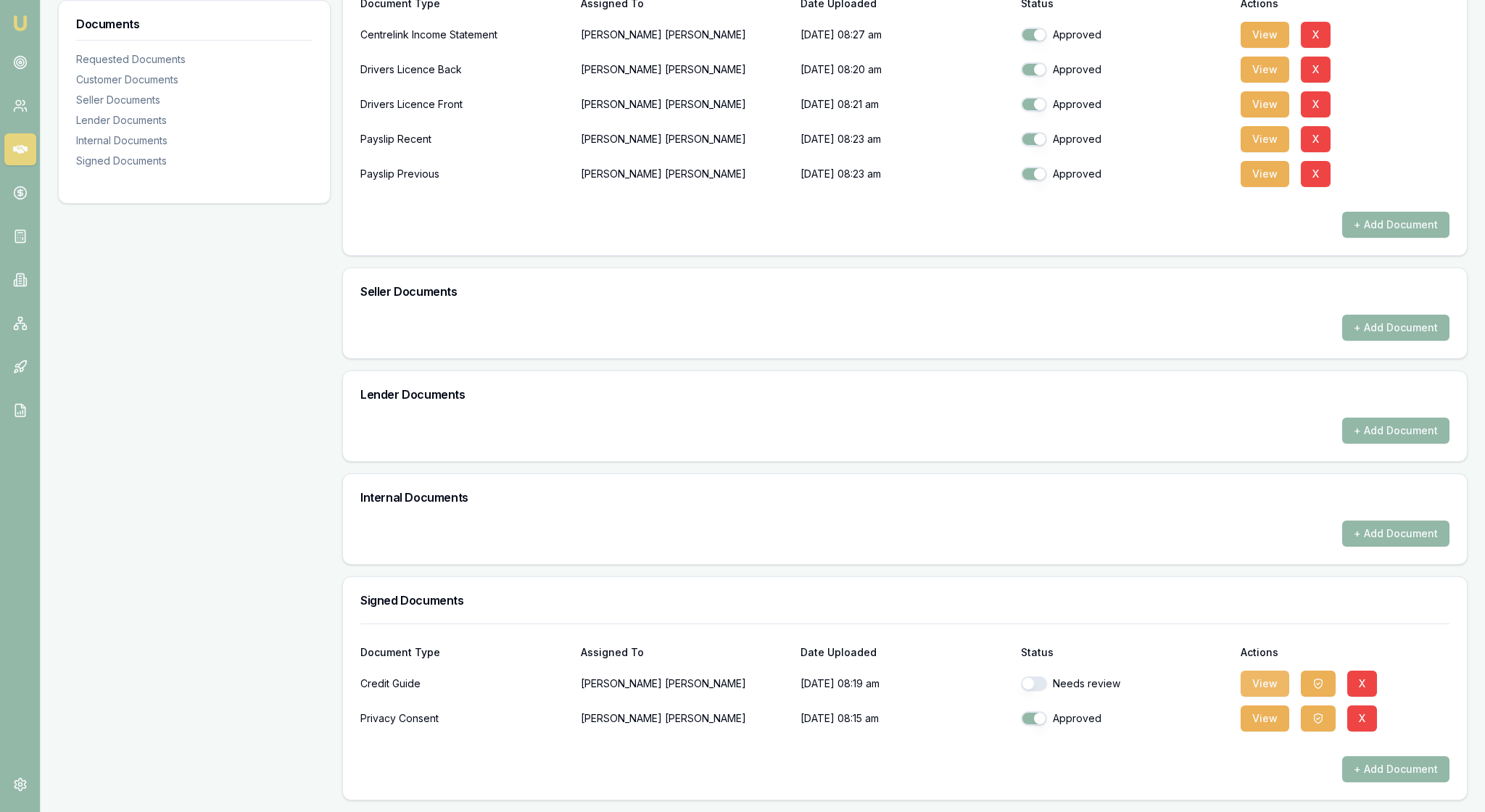
click at [1268, 671] on button "View" at bounding box center [1265, 684] width 49 height 26
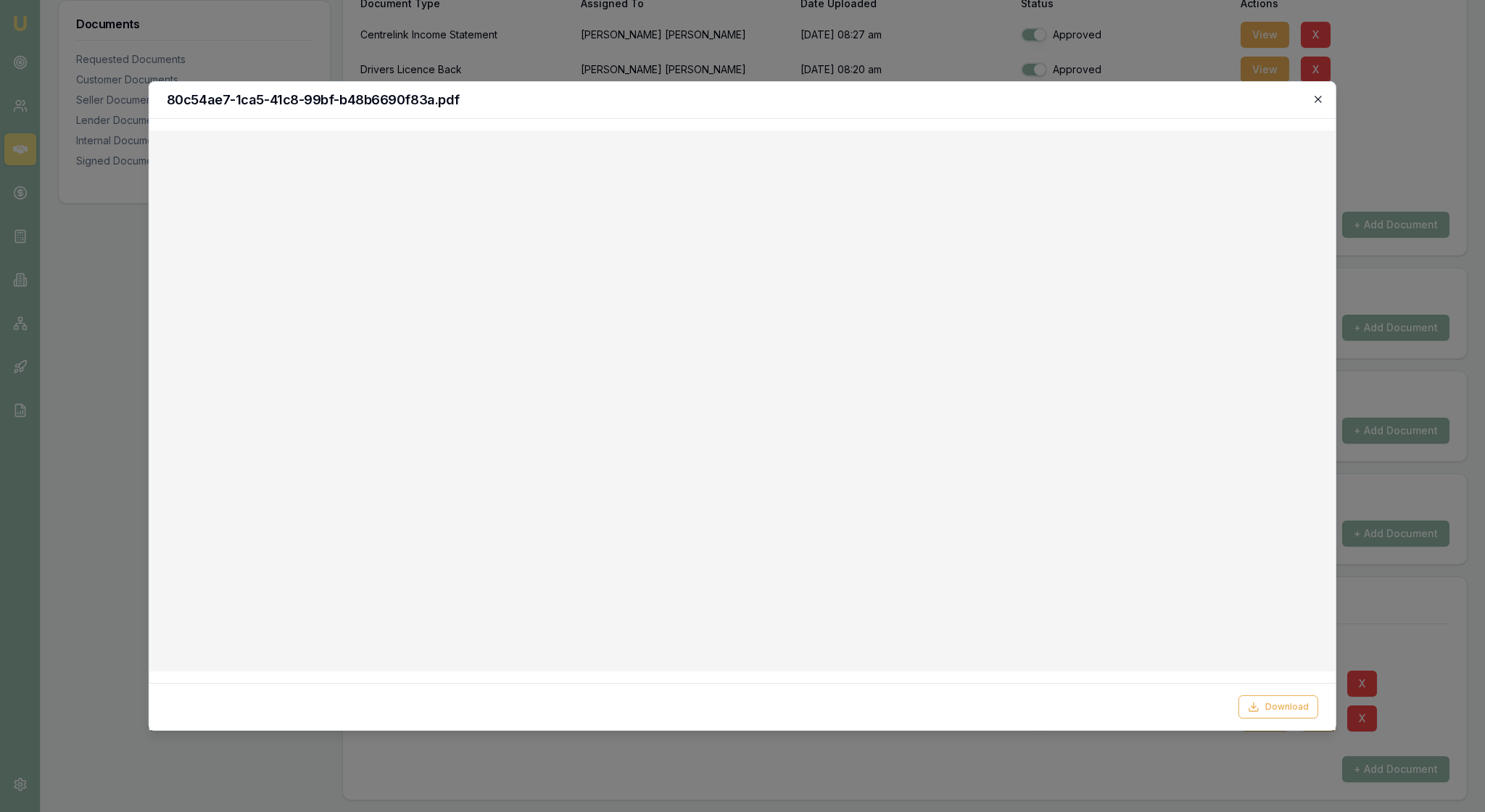
click at [1317, 99] on icon "button" at bounding box center [1318, 100] width 12 height 12
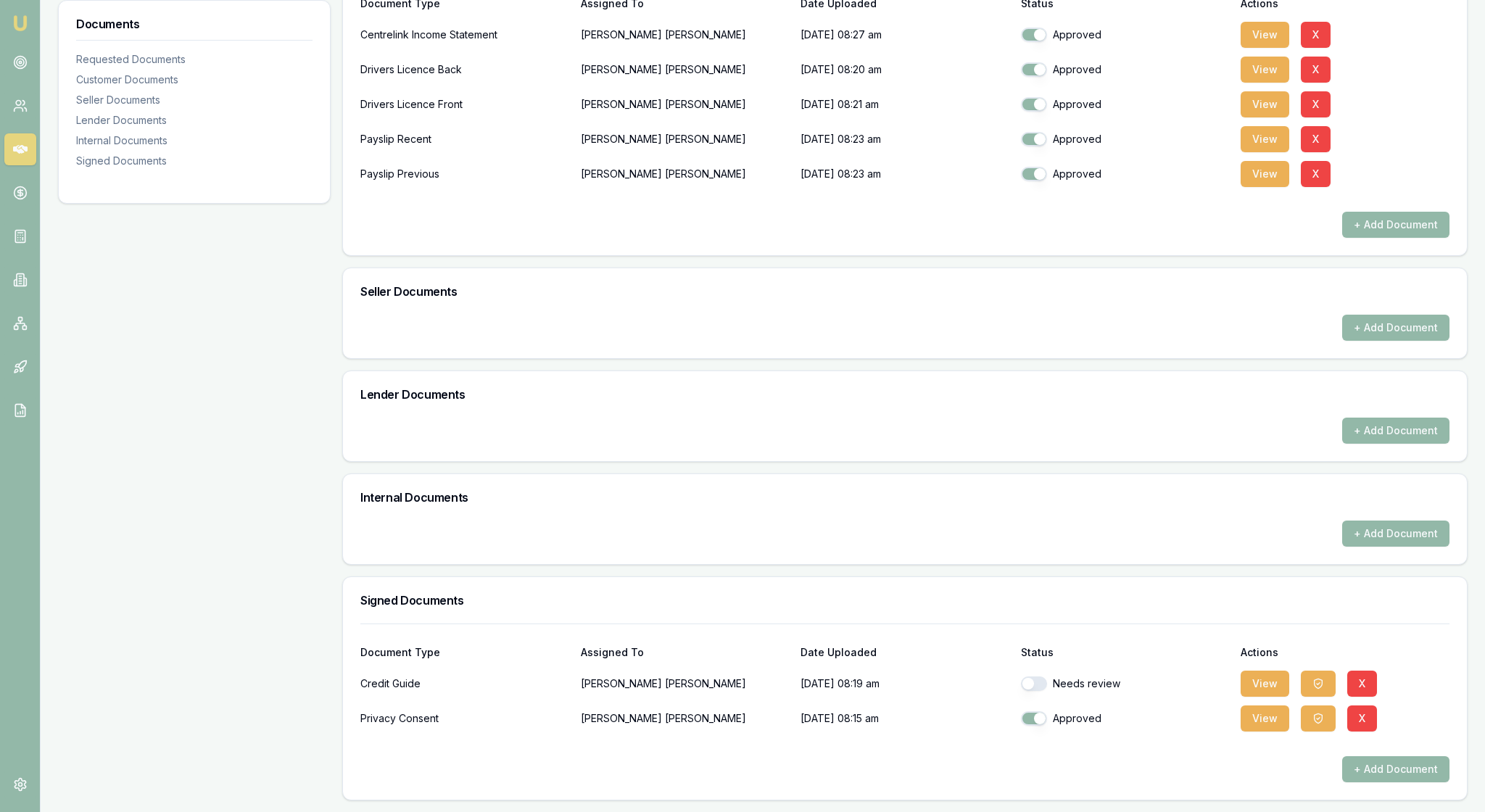
click at [1036, 676] on button "button" at bounding box center [1034, 683] width 26 height 15
checkbox input "true"
click at [1155, 624] on div "Document Type Assigned To Date Uploaded Status Actions" at bounding box center [905, 644] width 1090 height 39
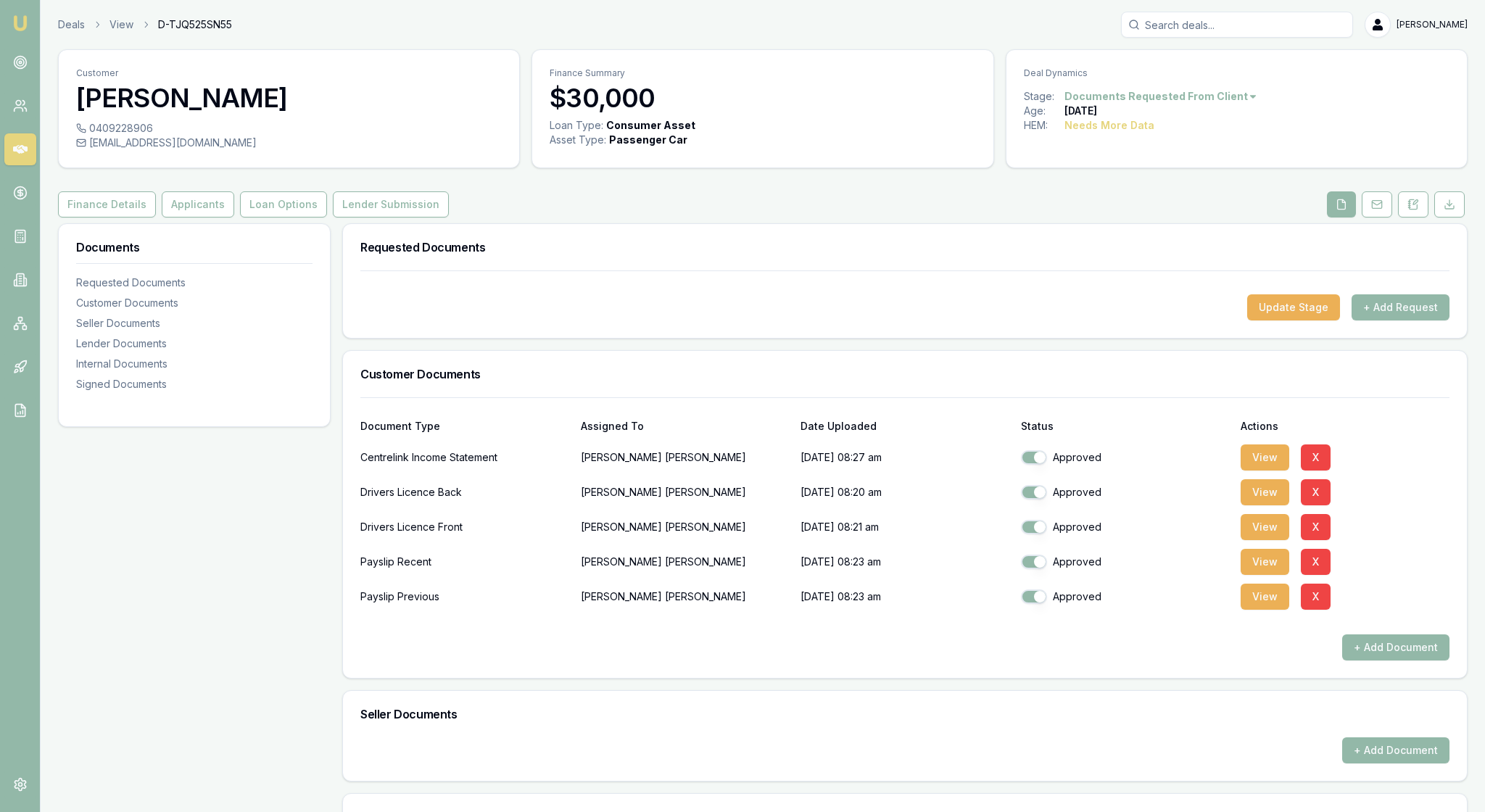
scroll to position [0, 0]
click at [1191, 380] on h3 "Customer Documents" at bounding box center [905, 374] width 1090 height 12
